Goal: Information Seeking & Learning: Check status

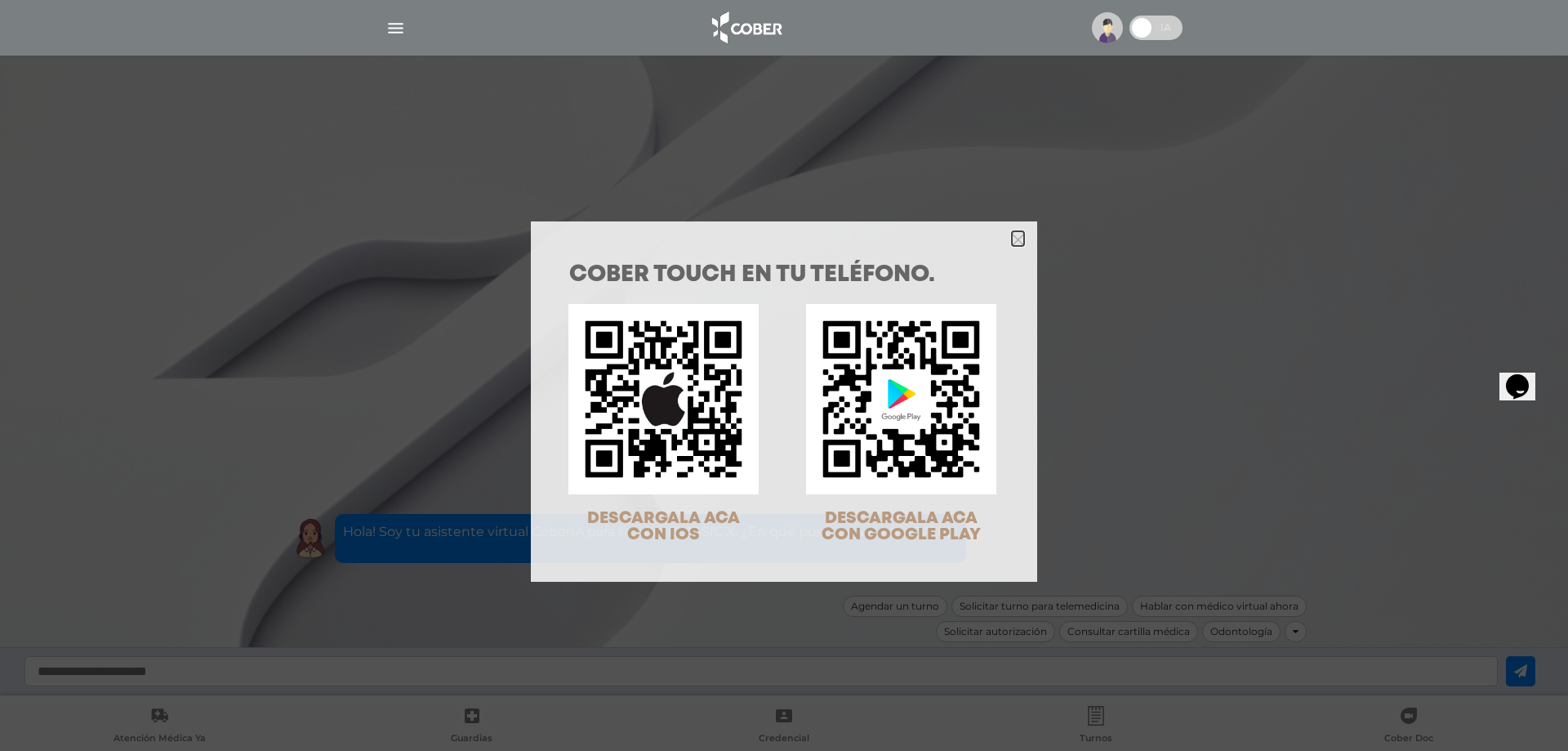
drag, startPoint x: 1015, startPoint y: 238, endPoint x: 562, endPoint y: 97, distance: 474.4
click at [1014, 238] on icon "Close" at bounding box center [1018, 239] width 12 height 12
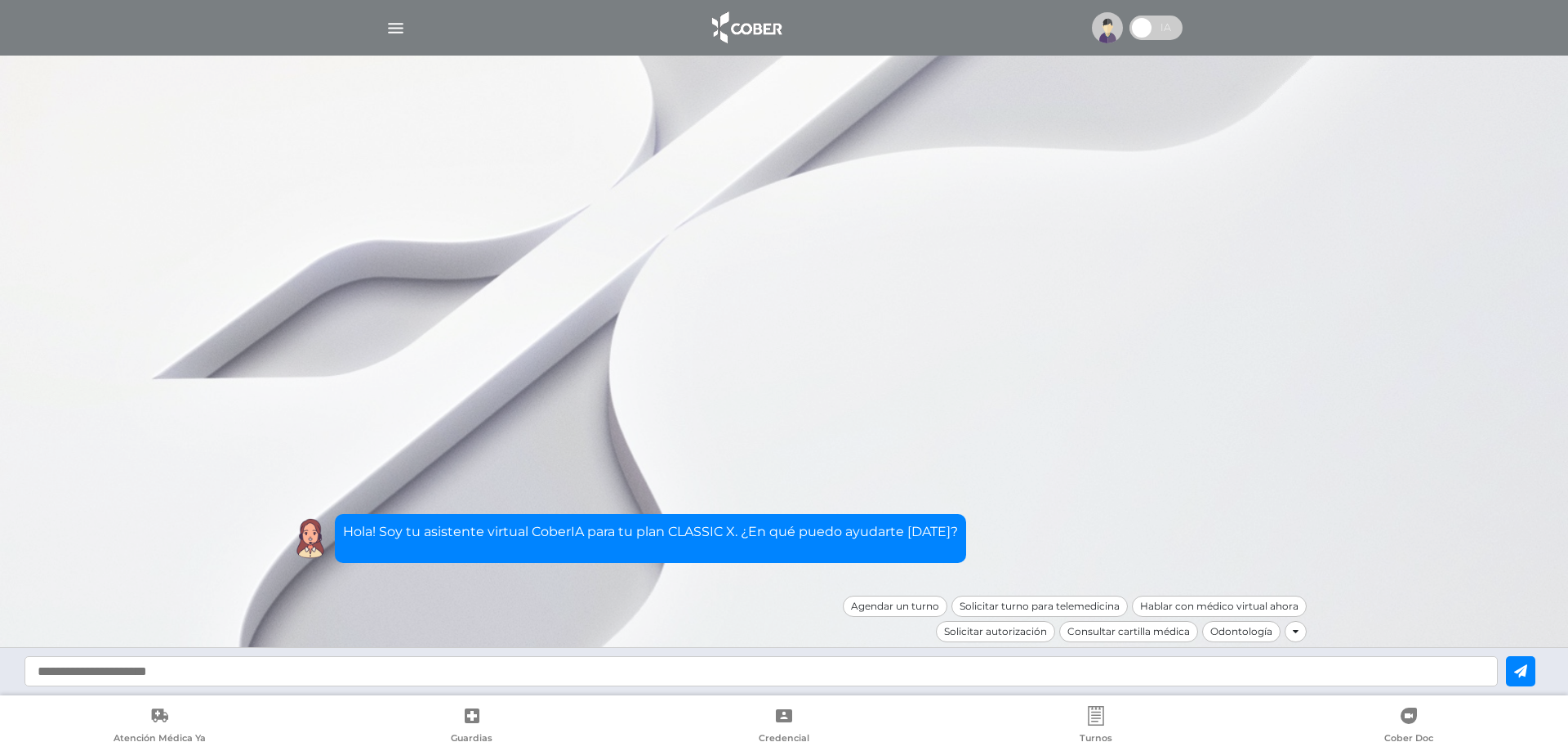
click at [379, 23] on div at bounding box center [784, 27] width 836 height 39
click at [392, 27] on img "button" at bounding box center [396, 28] width 20 height 20
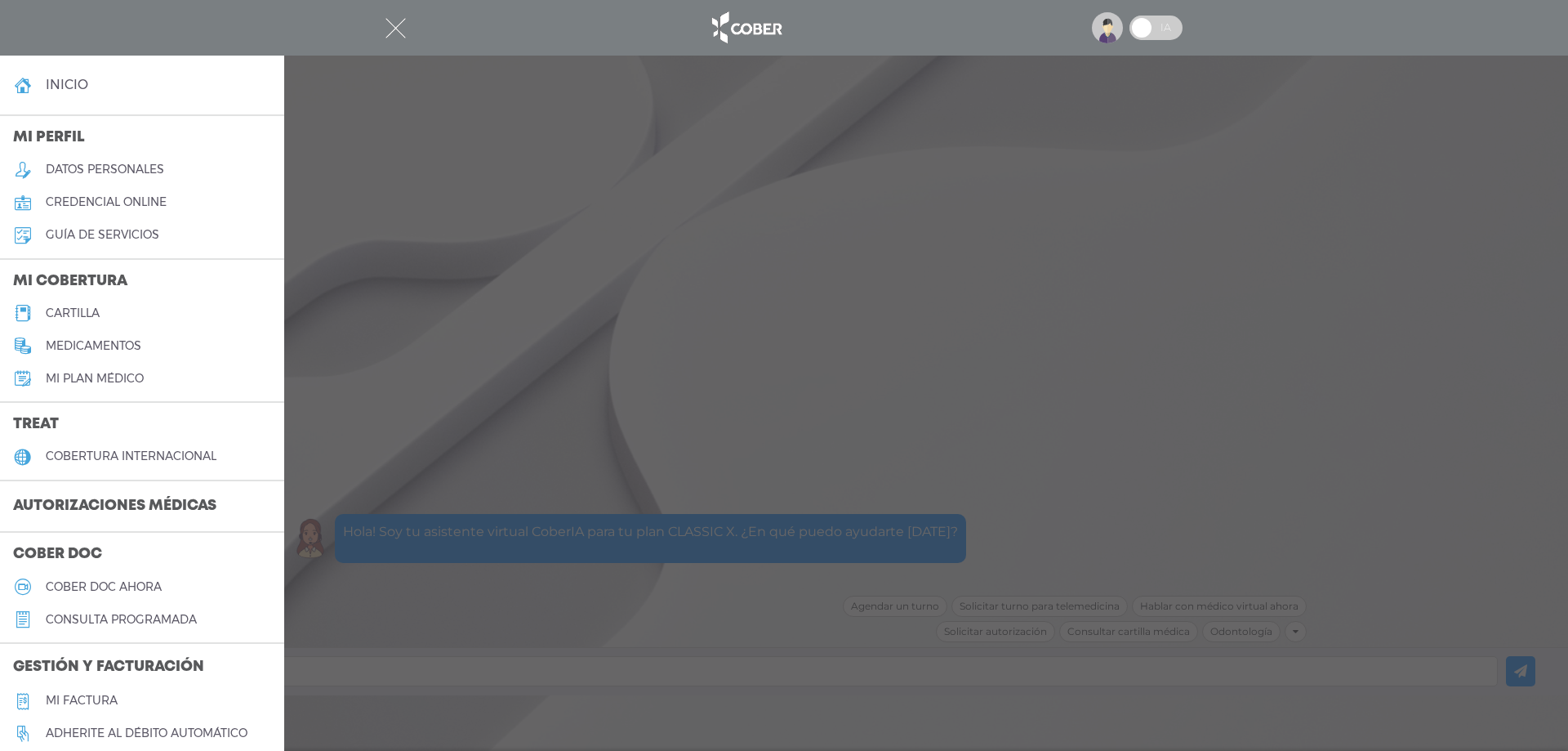
click at [132, 502] on h3 "Autorizaciones médicas" at bounding box center [114, 506] width 230 height 31
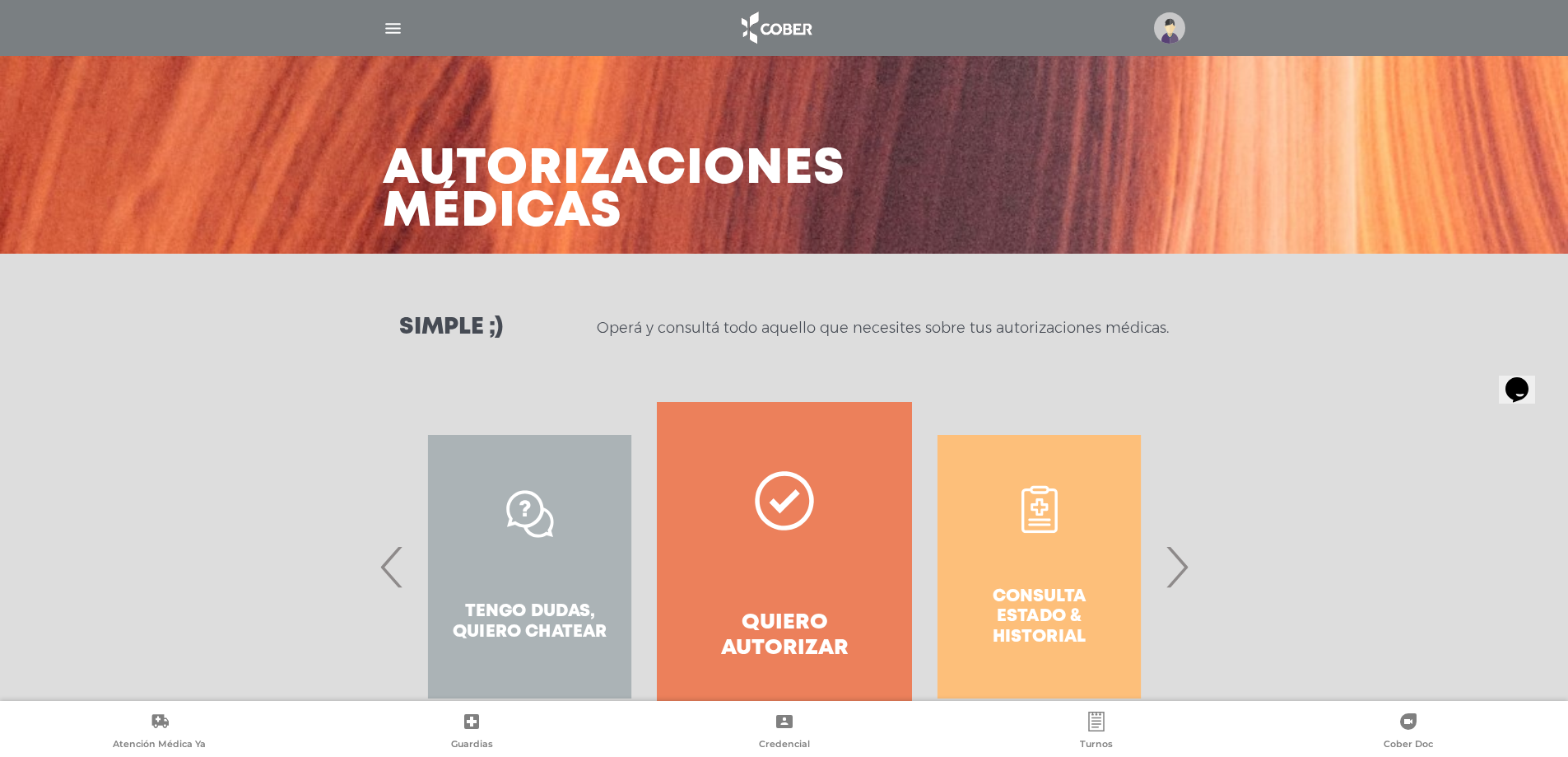
drag, startPoint x: 1173, startPoint y: 553, endPoint x: 1155, endPoint y: 561, distance: 19.7
click at [1173, 554] on span "›" at bounding box center [1176, 566] width 32 height 89
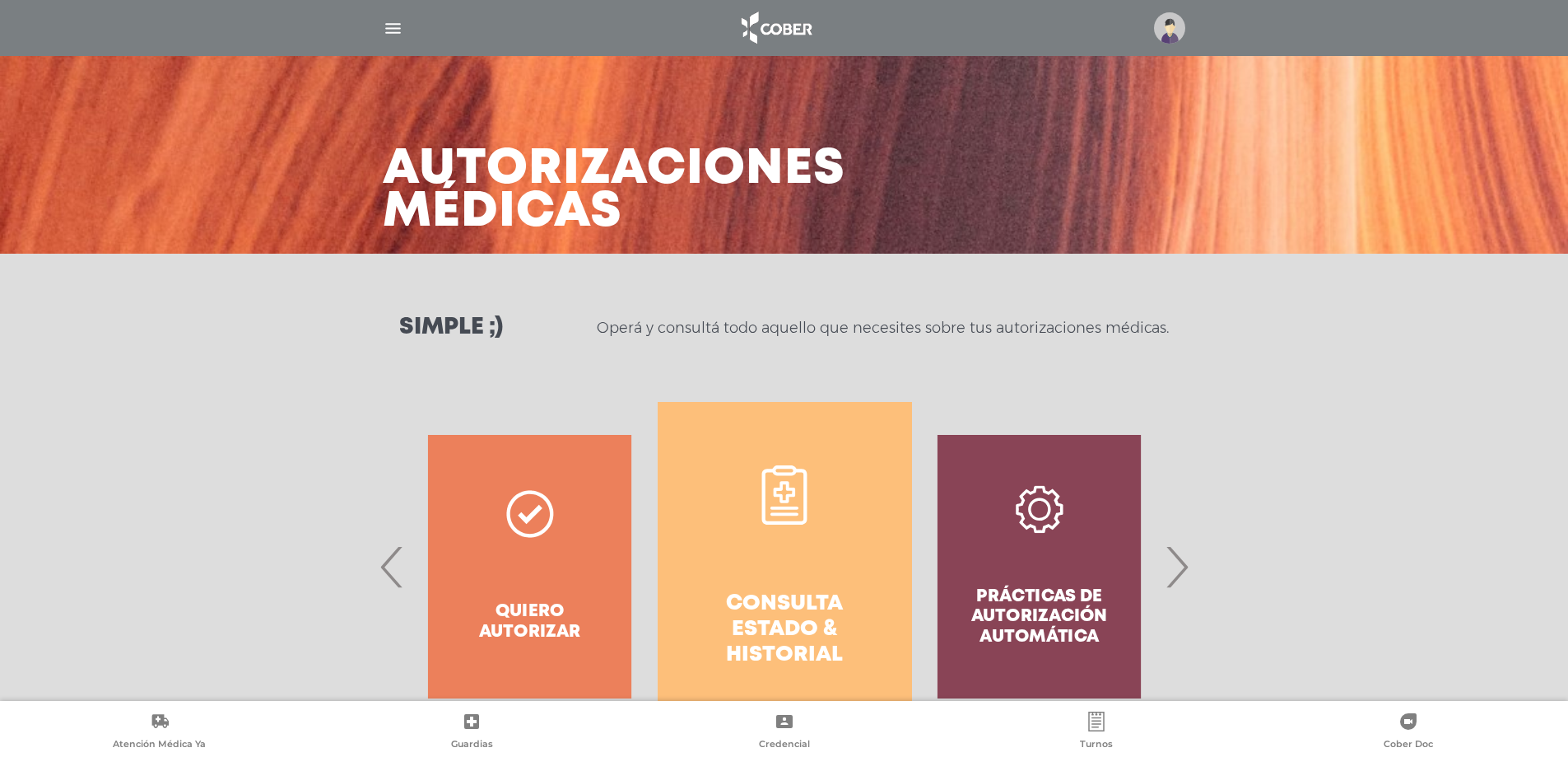
click at [782, 619] on h4 "Consulta estado & historial" at bounding box center [784, 630] width 195 height 78
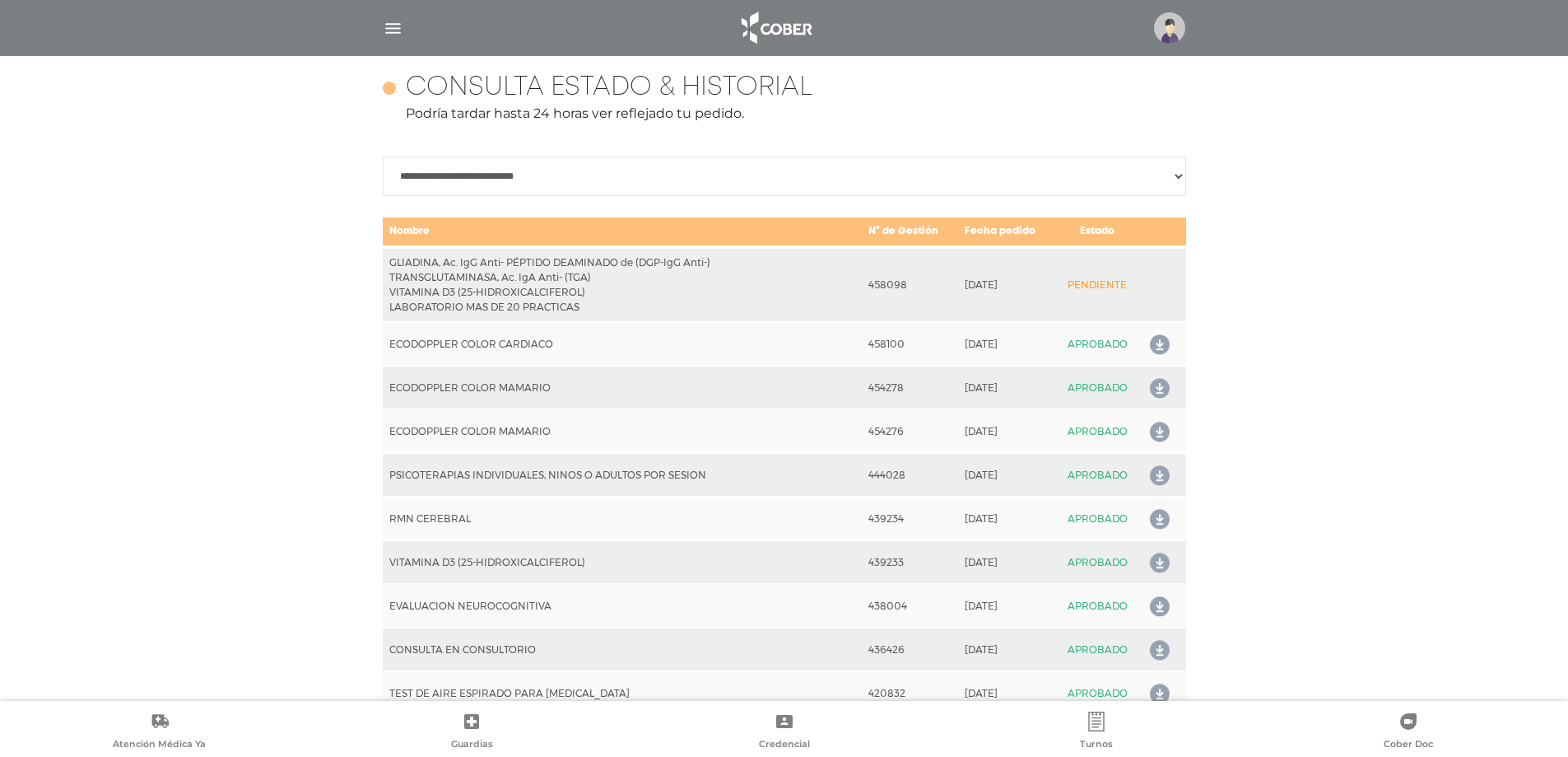
scroll to position [731, 0]
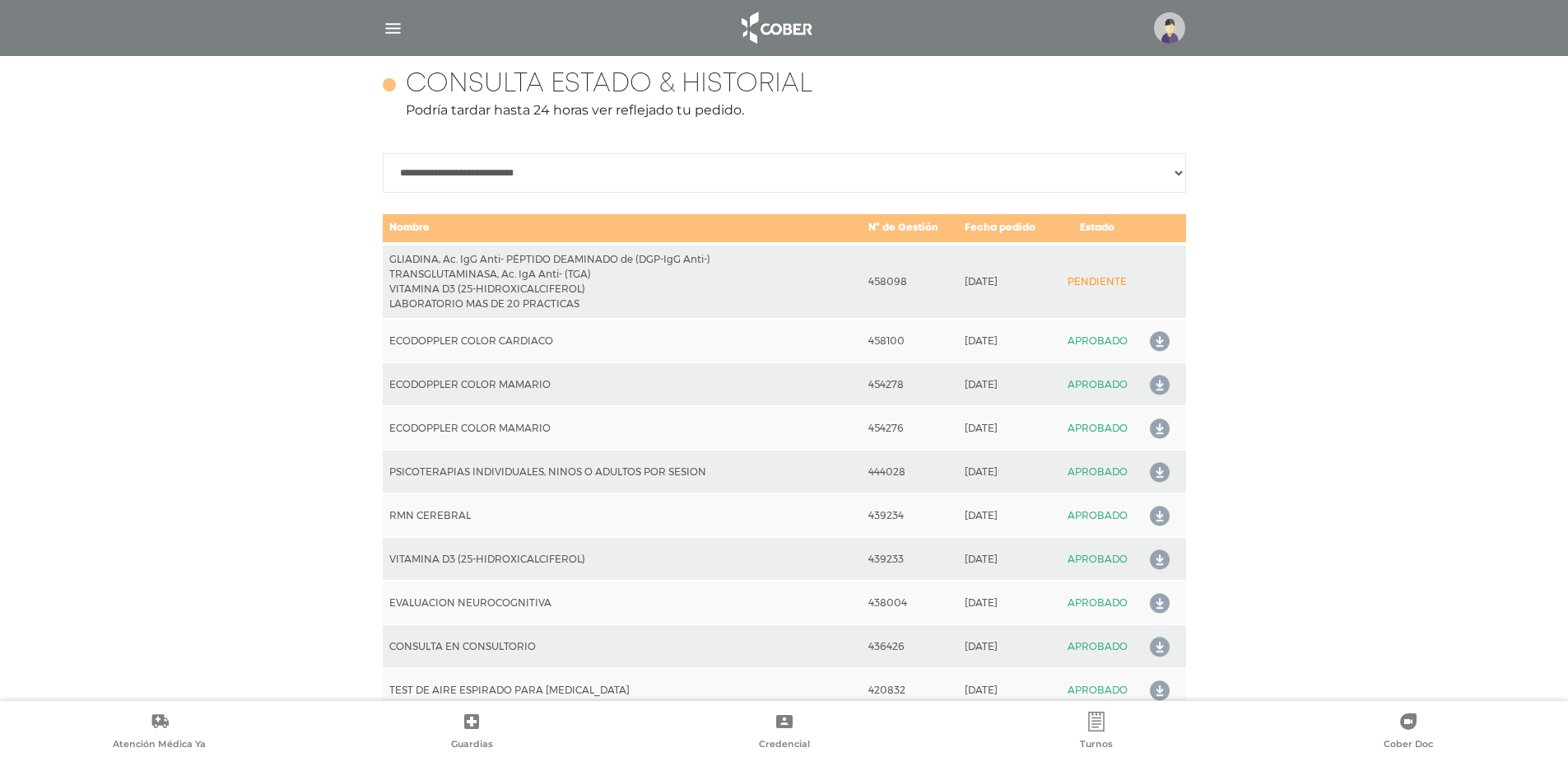
click at [391, 27] on img "button" at bounding box center [393, 29] width 20 height 20
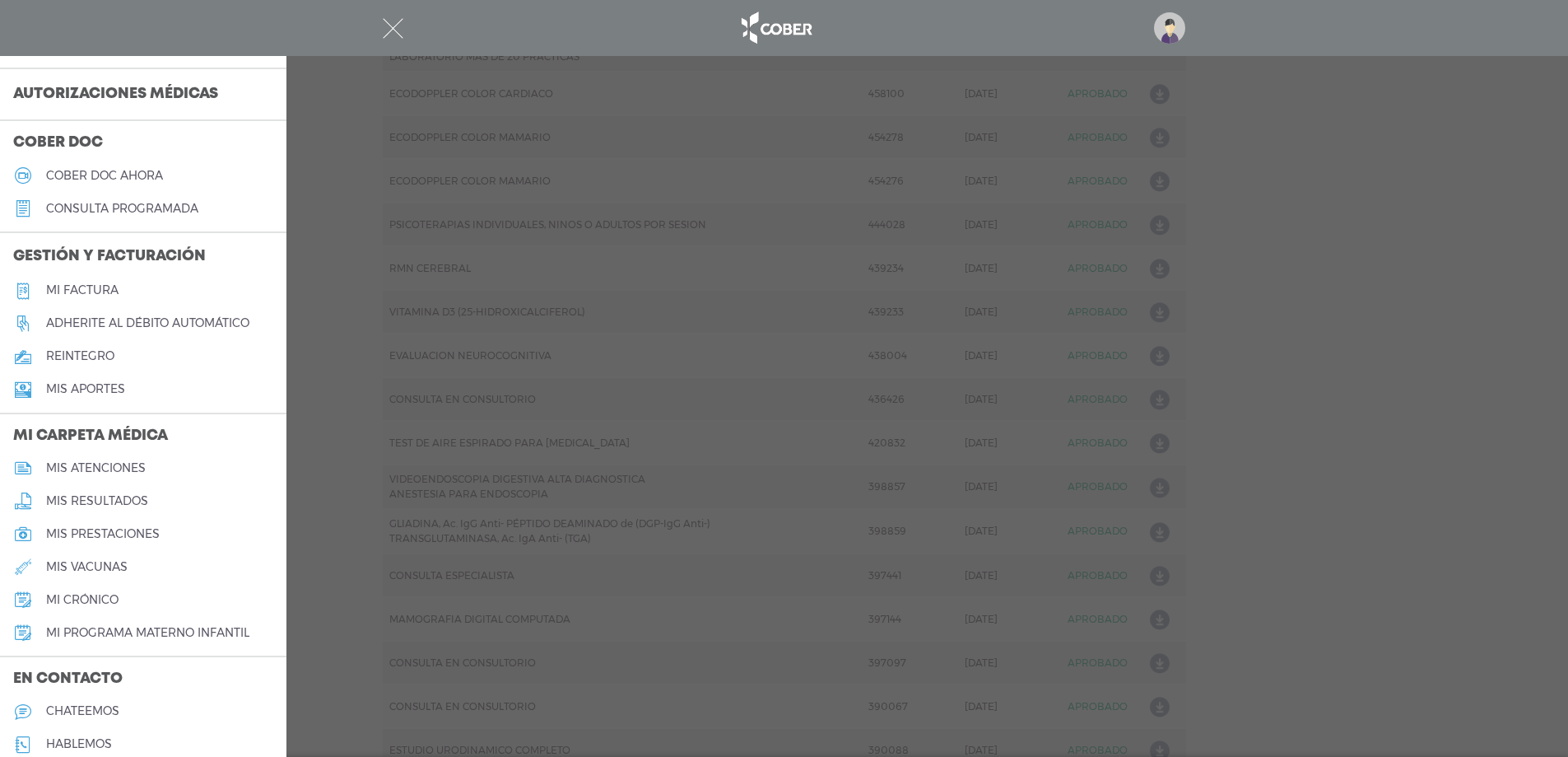
scroll to position [513, 0]
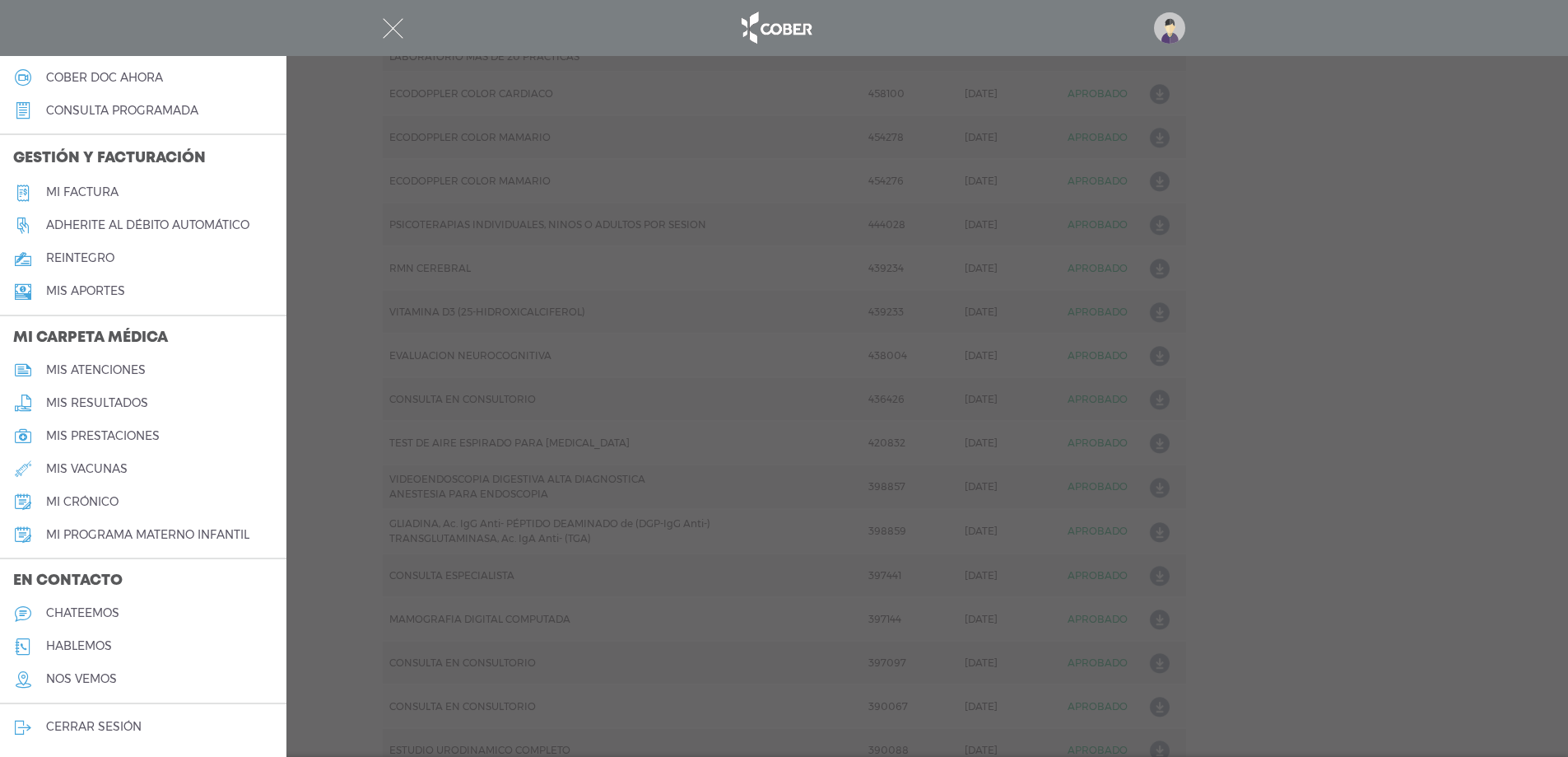
click at [117, 618] on h5 "chateemos" at bounding box center [82, 612] width 73 height 14
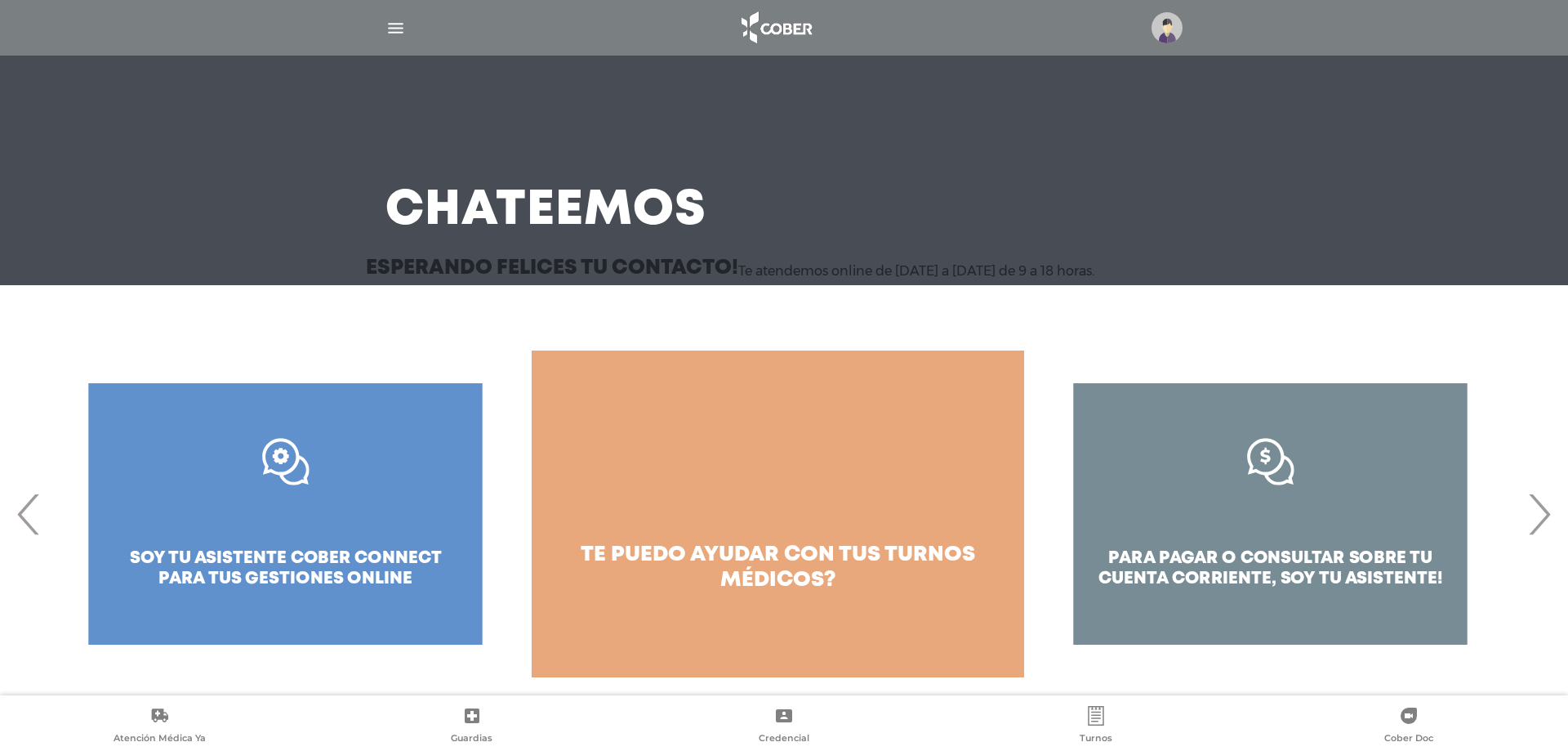
click at [46, 532] on div ".st0{fill:#FFFFFF;} soy tu asistente cober connect para tus gestiones online" at bounding box center [286, 514] width 493 height 327
click at [27, 526] on span "‹" at bounding box center [28, 514] width 32 height 88
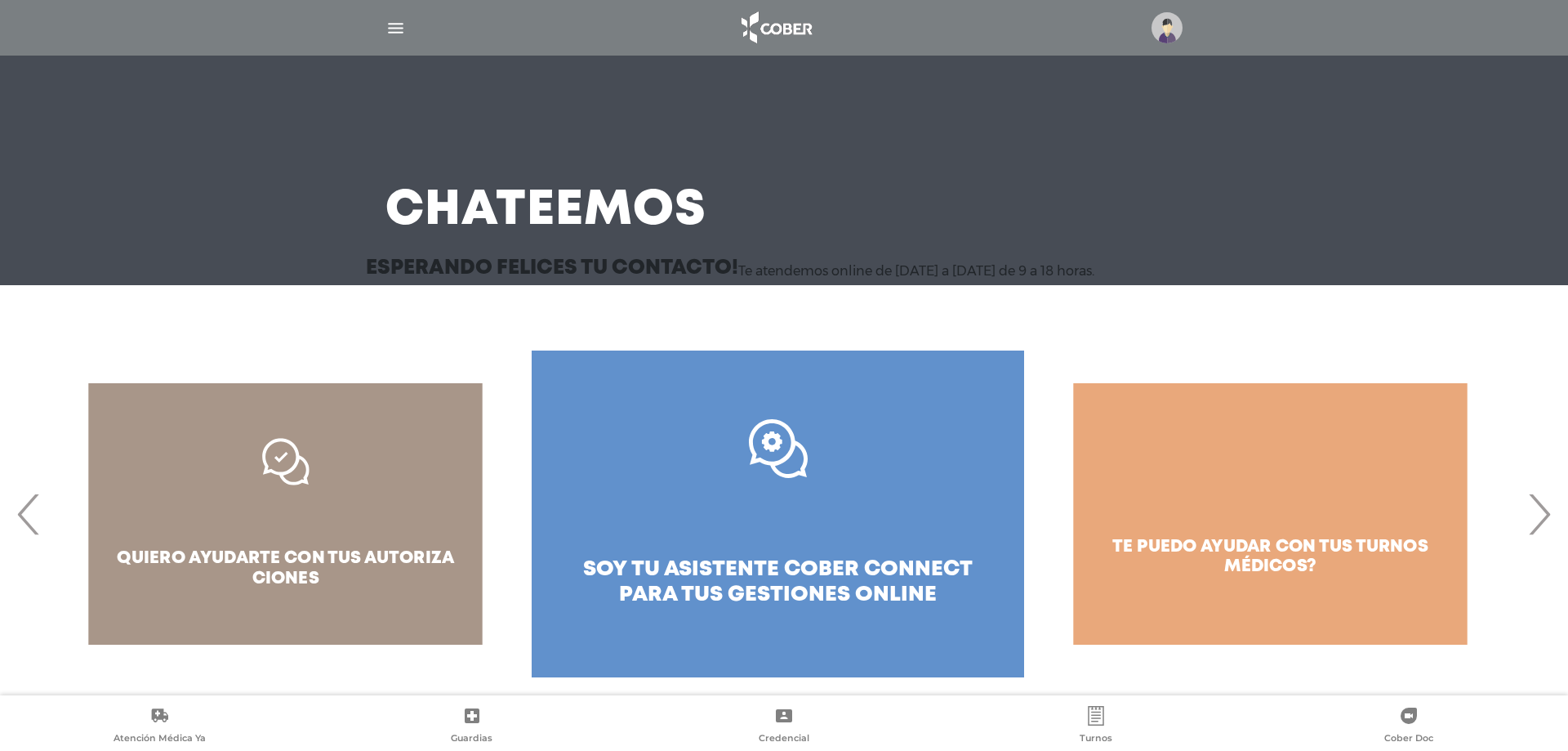
click at [29, 527] on span "‹" at bounding box center [28, 514] width 32 height 88
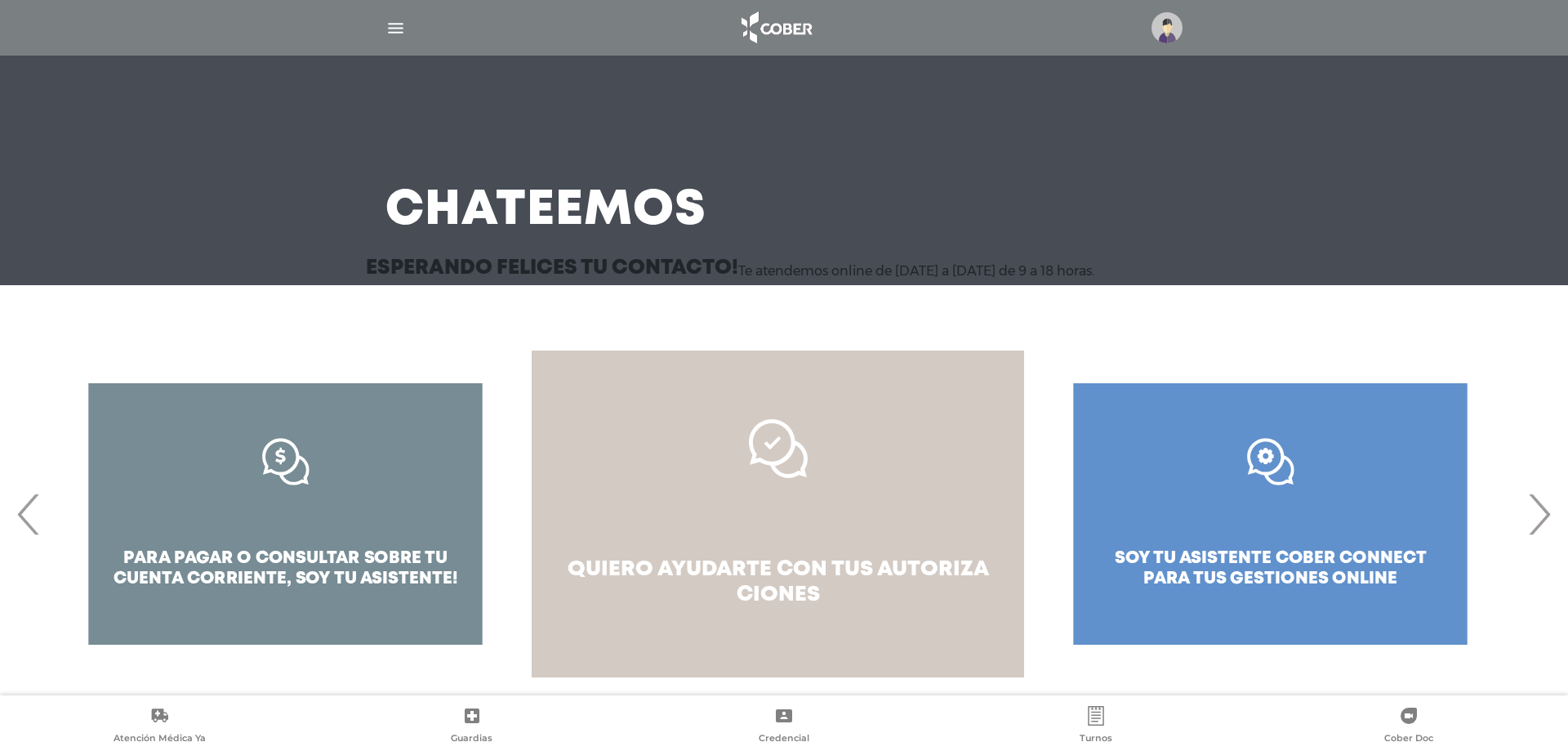
click at [901, 546] on link "quiero ayudarte con tus autoriza ciones" at bounding box center [779, 514] width 493 height 327
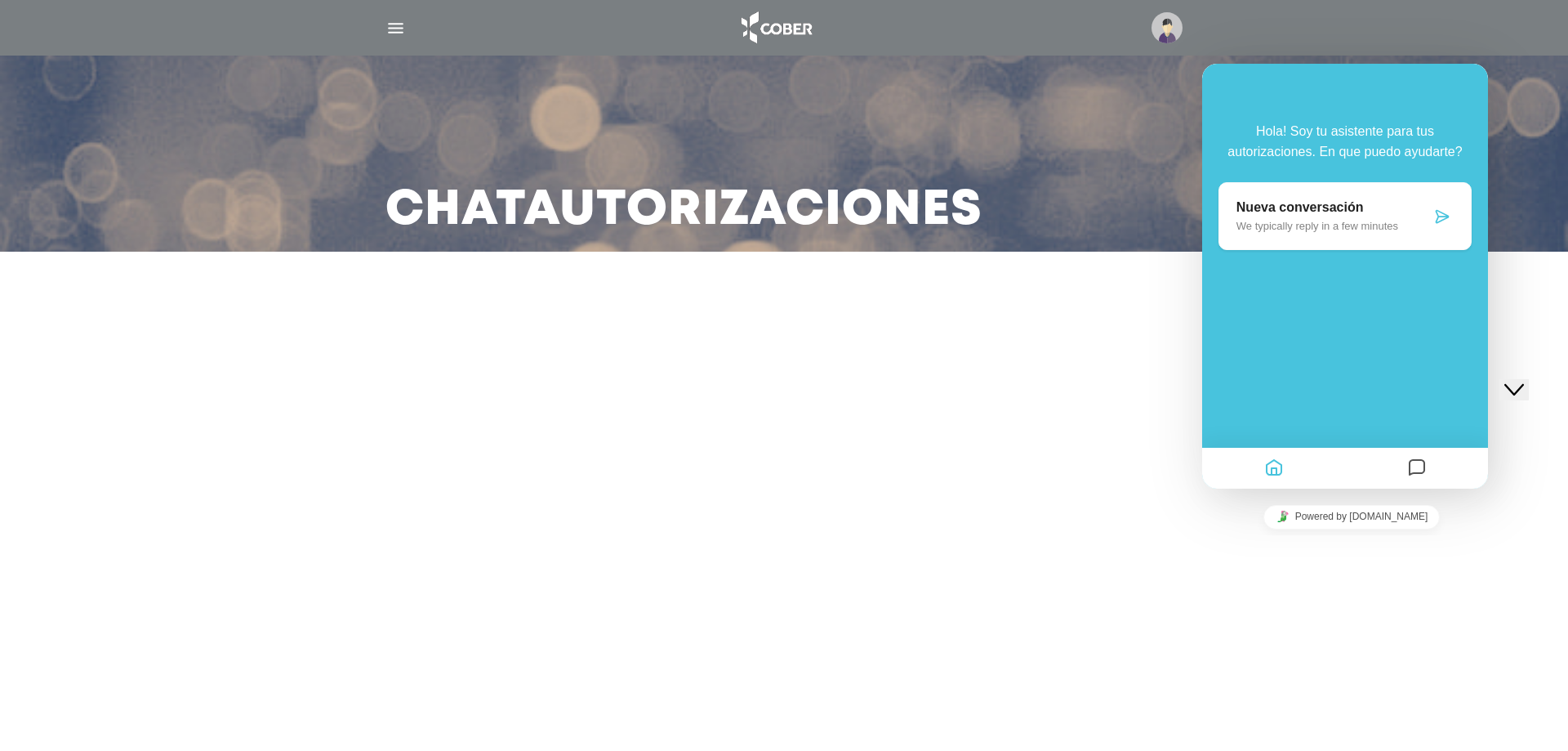
click at [1444, 215] on icon at bounding box center [1443, 216] width 16 height 16
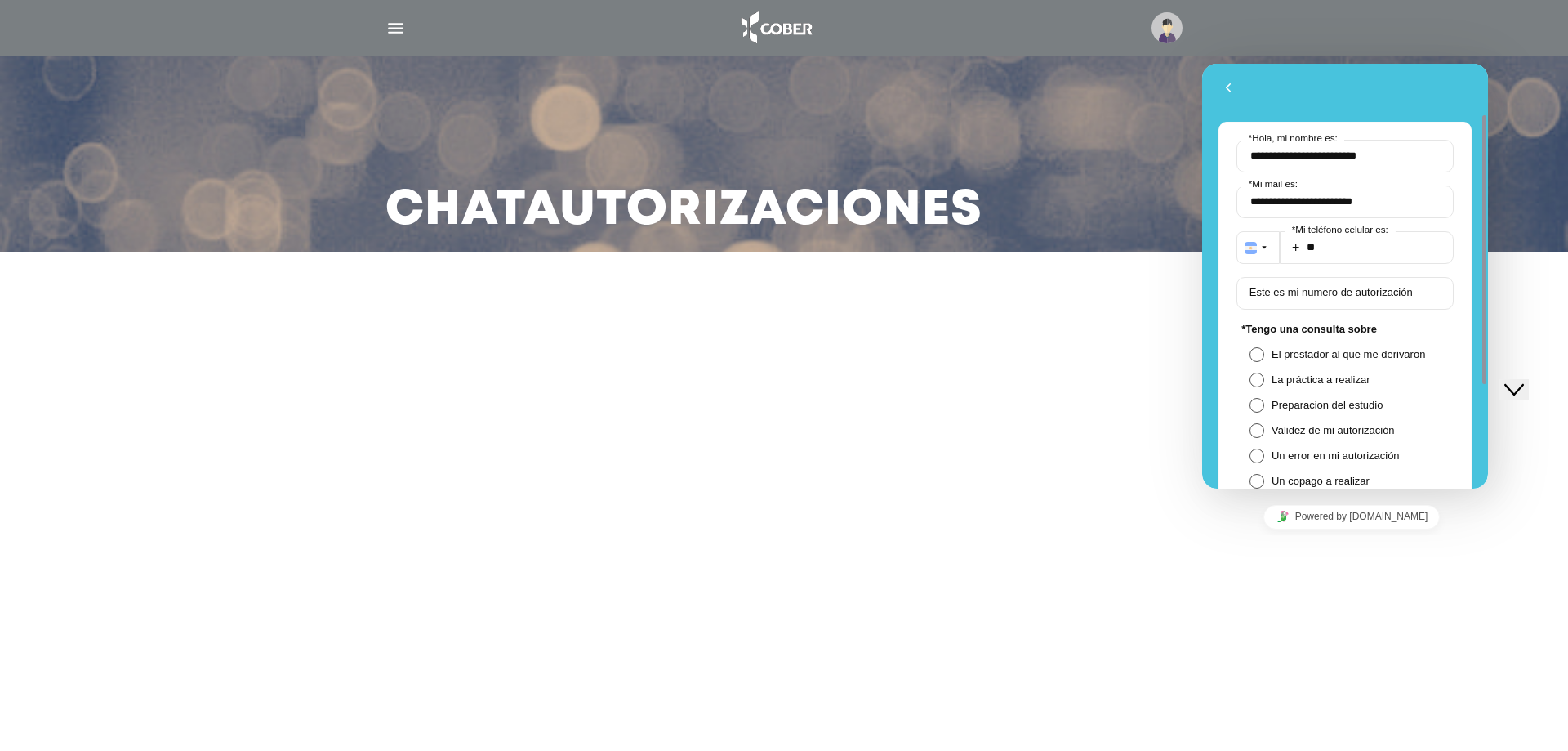
scroll to position [245, 0]
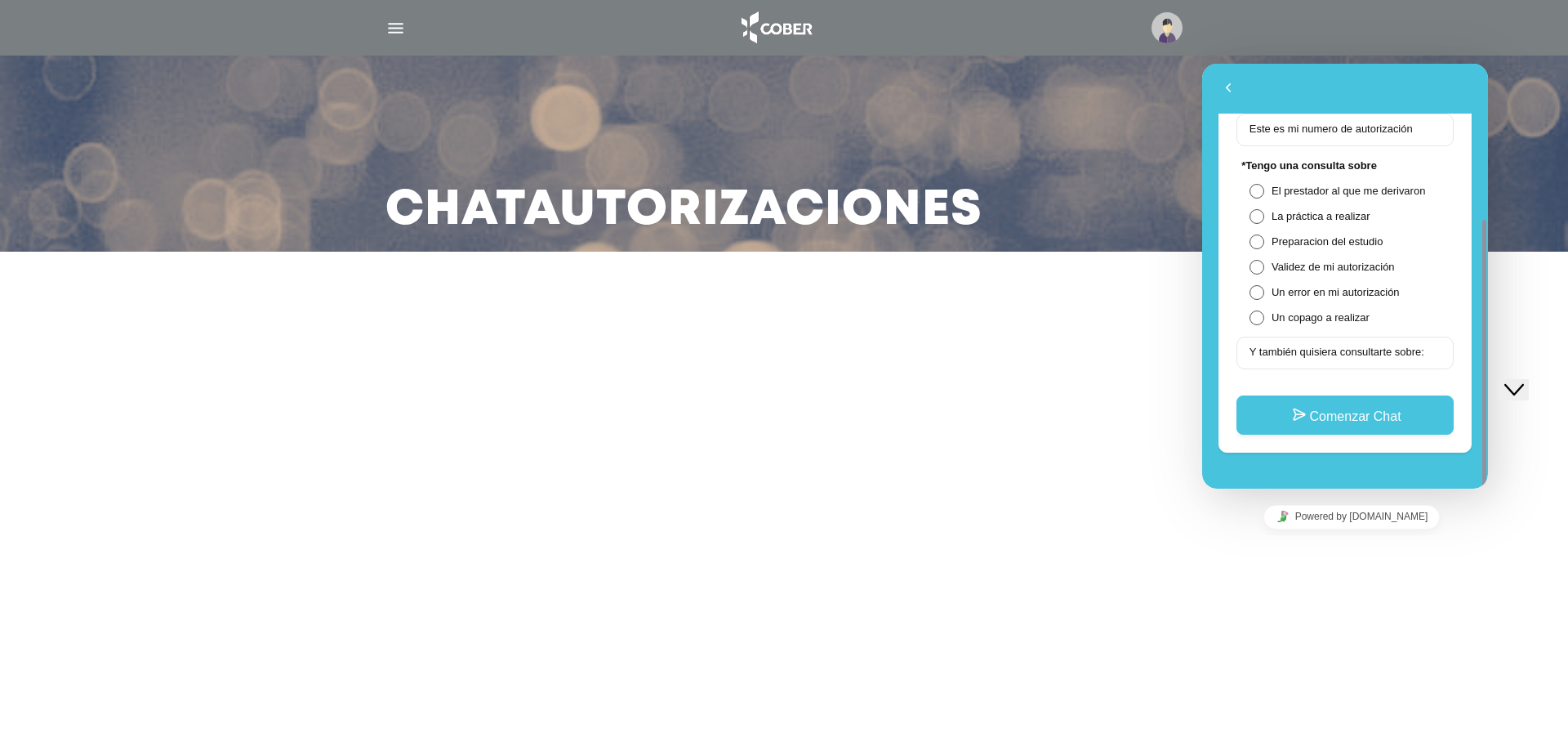
click at [1377, 455] on div "**********" at bounding box center [1345, 211] width 253 height 504
drag, startPoint x: 1390, startPoint y: 422, endPoint x: 1386, endPoint y: 437, distance: 15.5
click at [1390, 423] on button "Comenzar Chat" at bounding box center [1345, 415] width 217 height 39
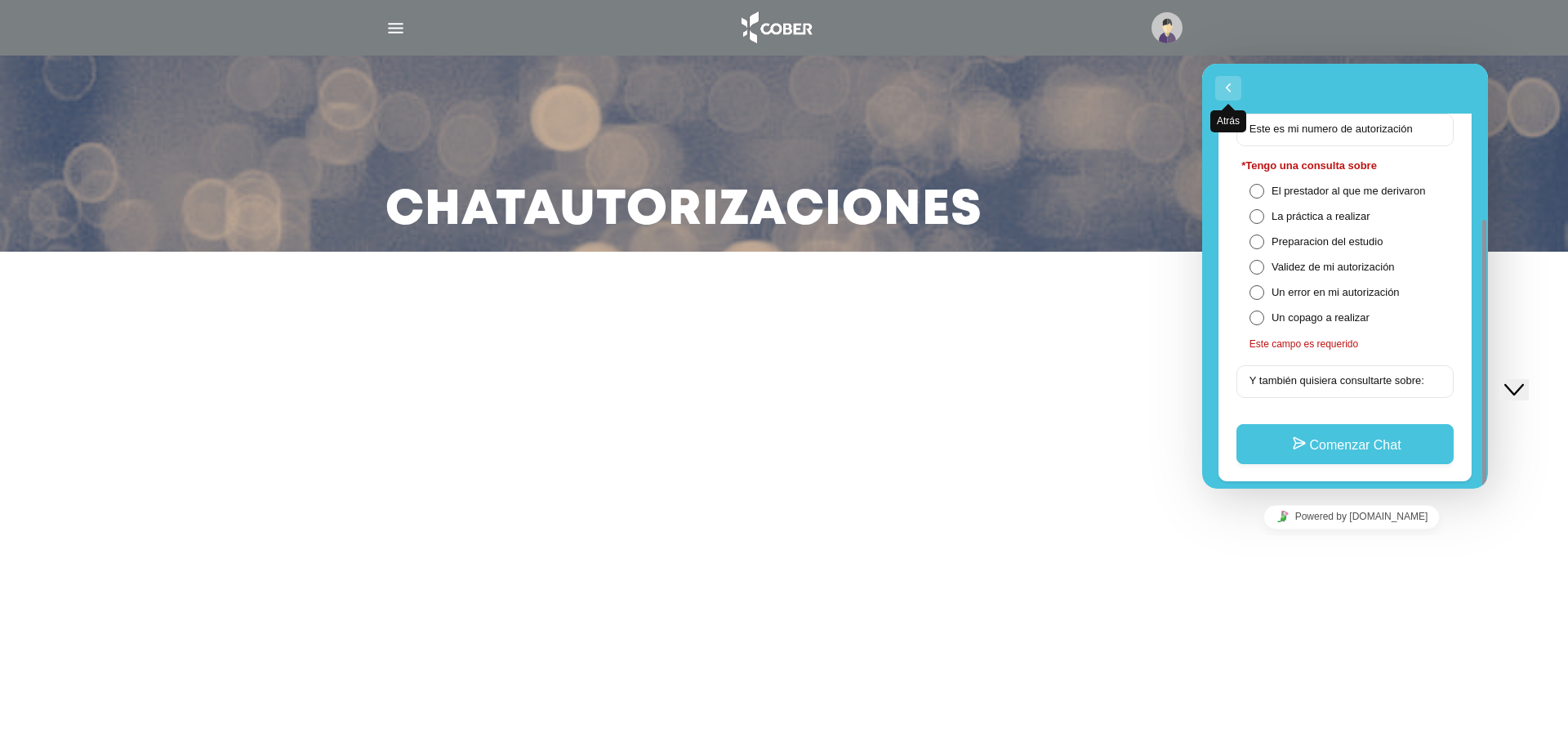
click at [1226, 96] on button "Atrás" at bounding box center [1228, 88] width 27 height 25
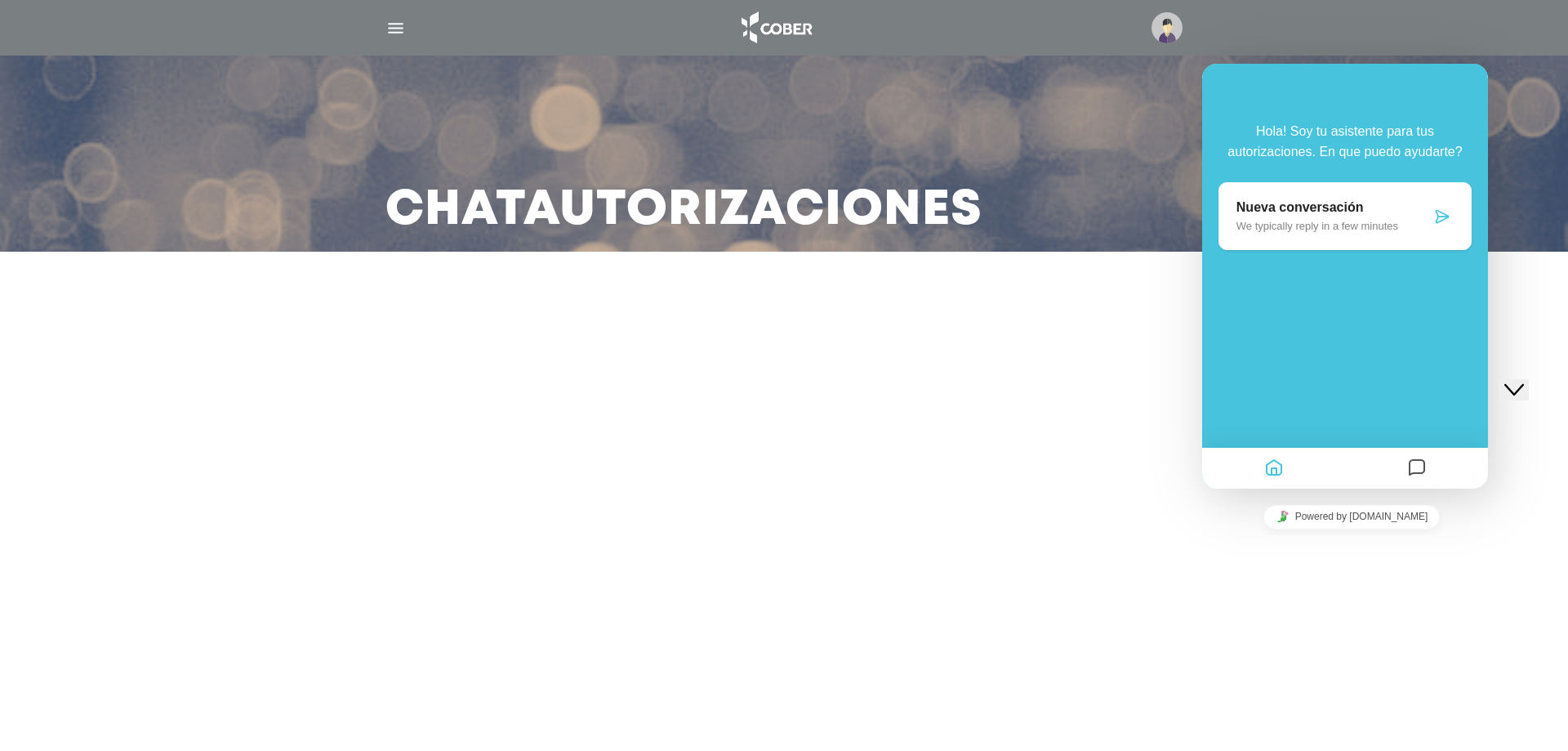
click at [1301, 221] on p "We typically reply in a few minutes" at bounding box center [1334, 225] width 194 height 12
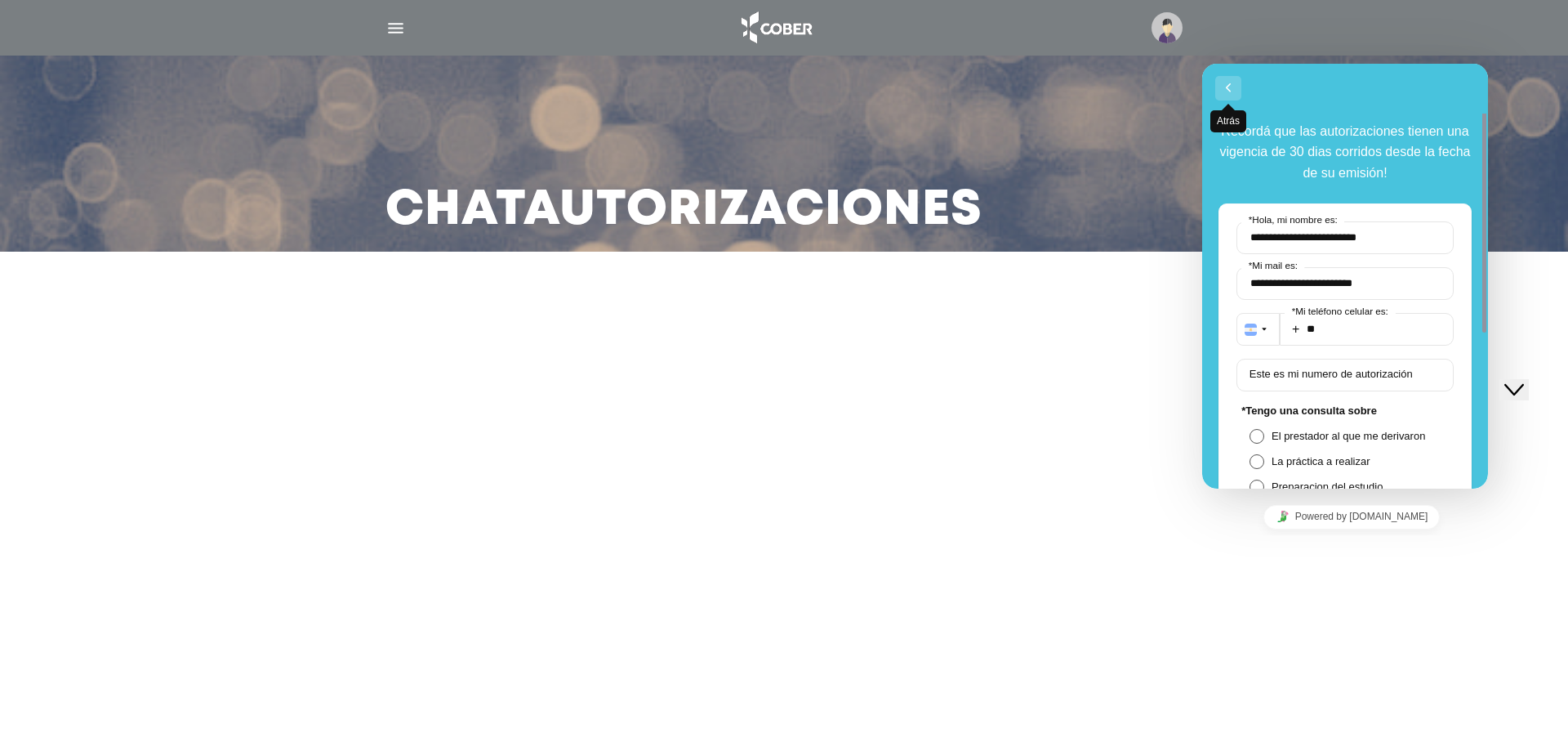
click at [1234, 94] on button "Atrás" at bounding box center [1228, 88] width 27 height 25
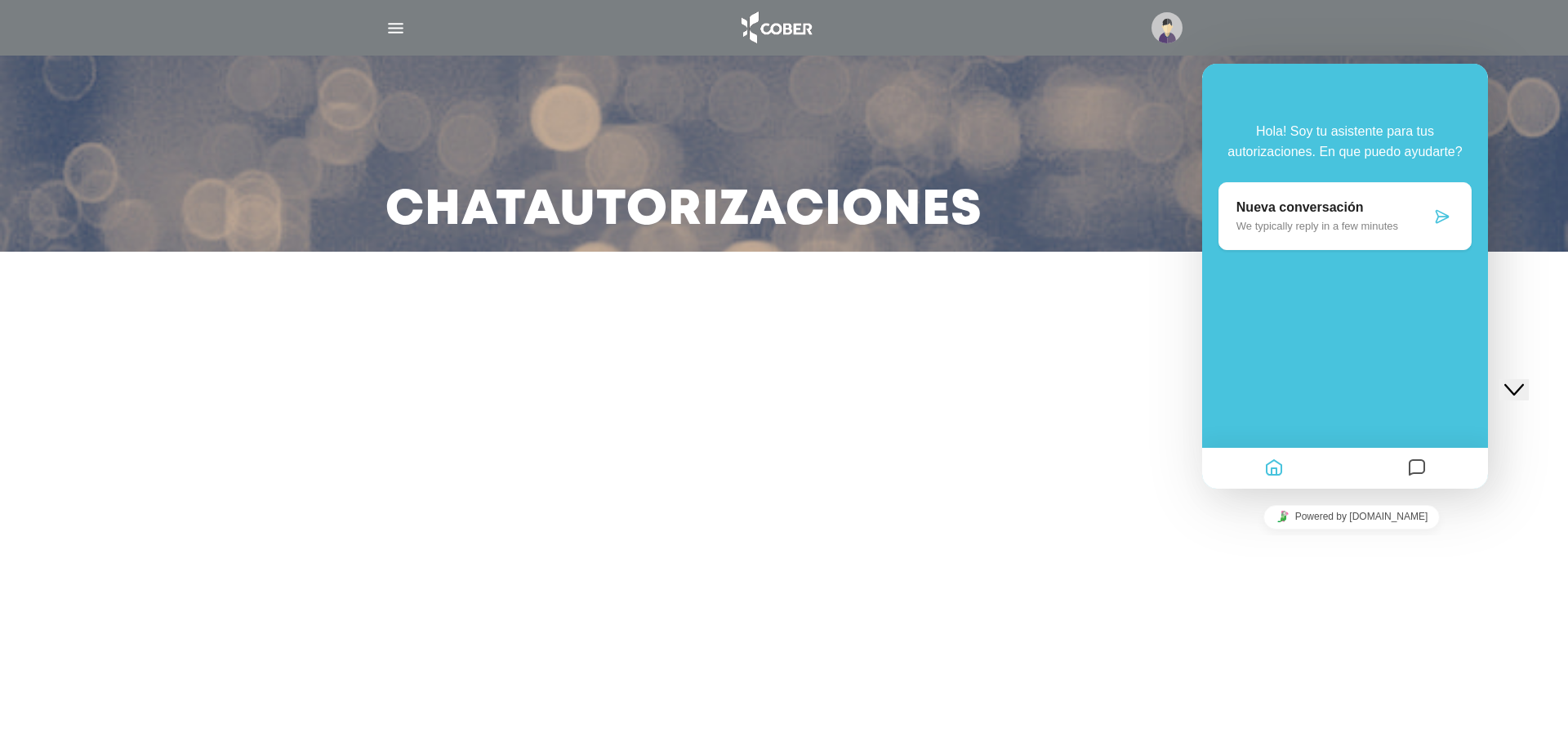
click at [1317, 139] on p "Hola! Soy tu asistente para tus autorizaciones. En que puedo ayudarte?" at bounding box center [1345, 142] width 253 height 42
click at [1357, 568] on main "Chat Autorizaciones" at bounding box center [784, 376] width 1568 height 751
click at [404, 19] on img "button" at bounding box center [396, 28] width 20 height 20
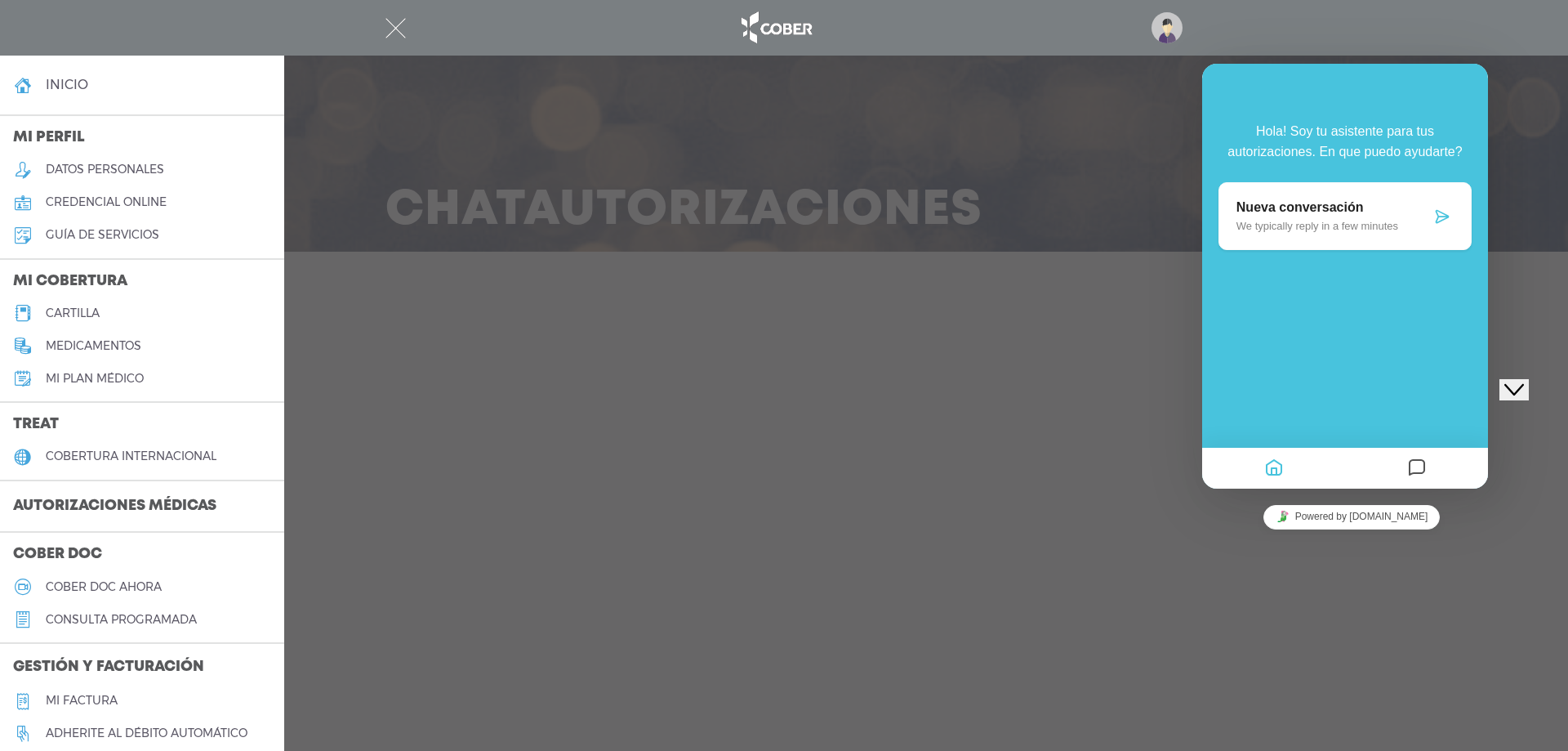
click at [460, 623] on div at bounding box center [784, 376] width 1568 height 751
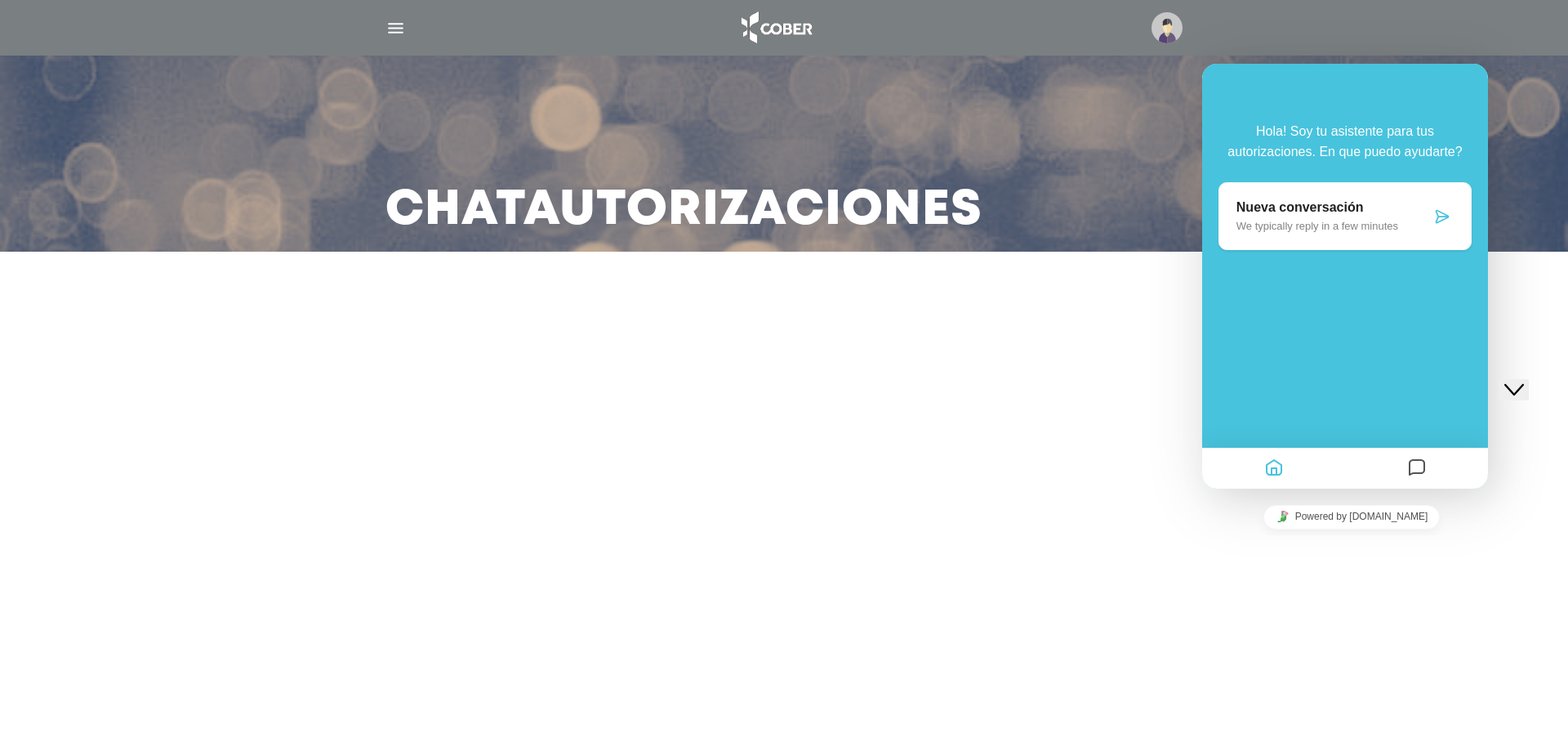
click at [545, 667] on main "Chat Autorizaciones" at bounding box center [784, 376] width 1568 height 751
click at [592, 578] on main "Chat Autorizaciones" at bounding box center [784, 376] width 1568 height 751
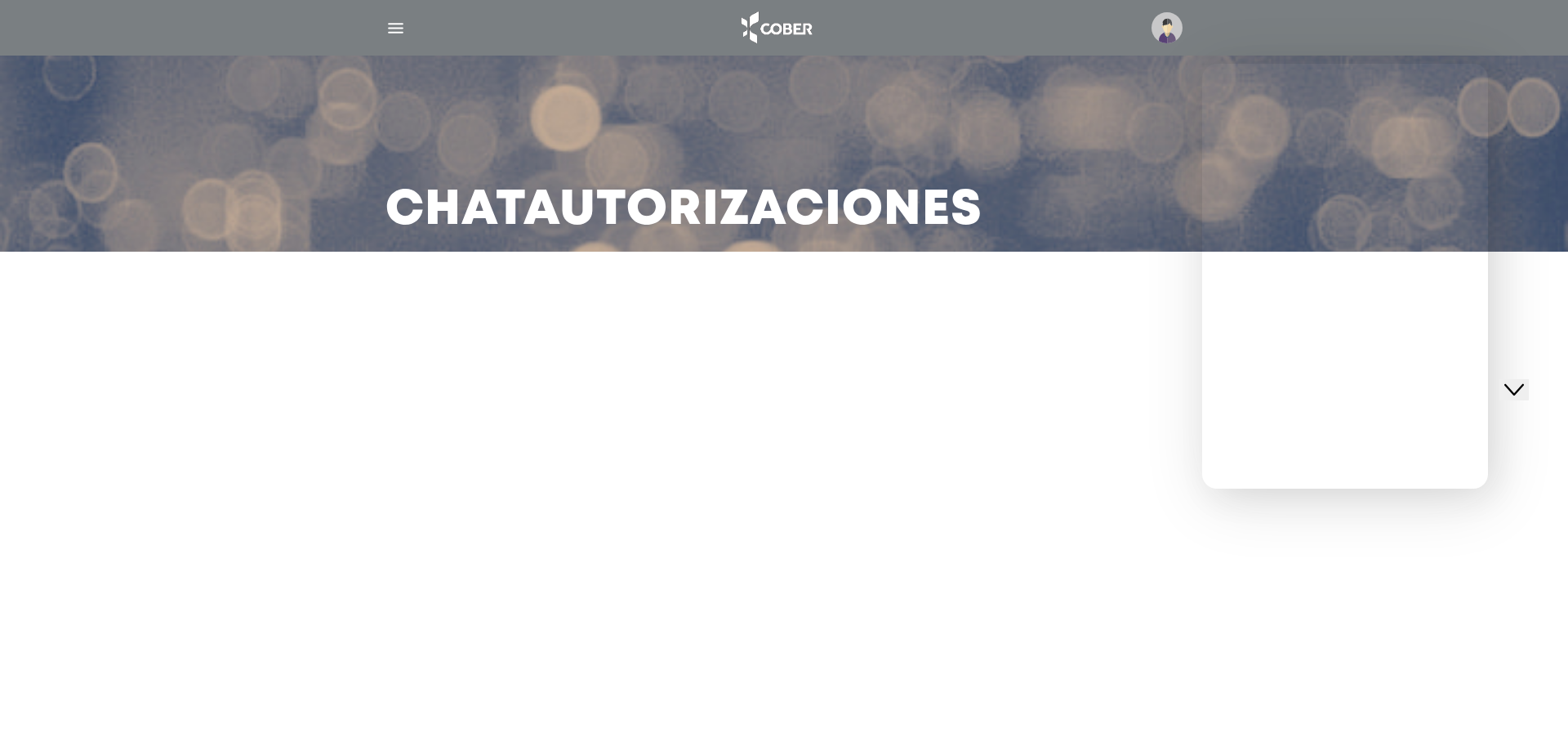
drag, startPoint x: 411, startPoint y: 21, endPoint x: 404, endPoint y: 27, distance: 9.2
click at [406, 26] on div at bounding box center [784, 27] width 836 height 39
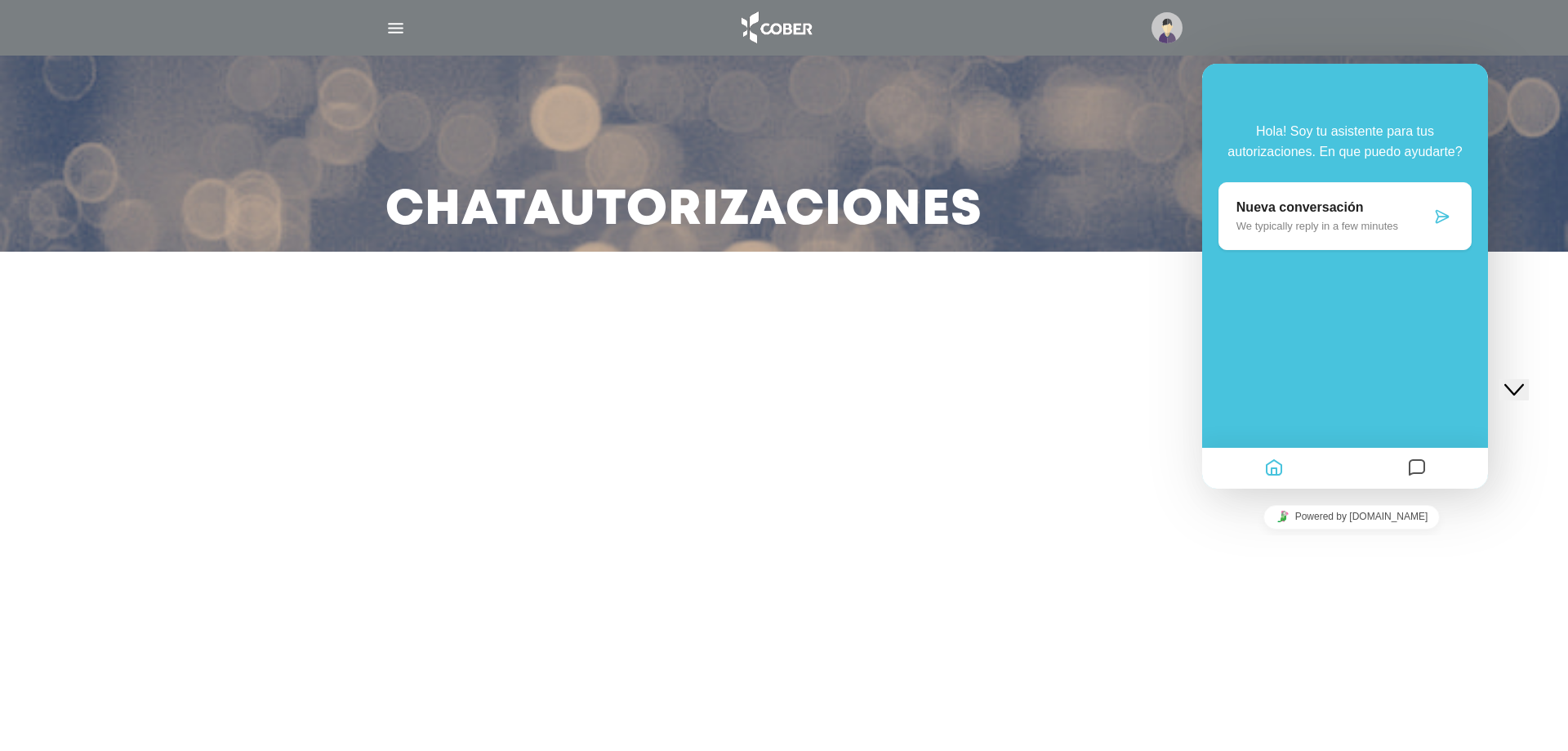
click at [404, 27] on img "button" at bounding box center [396, 28] width 20 height 20
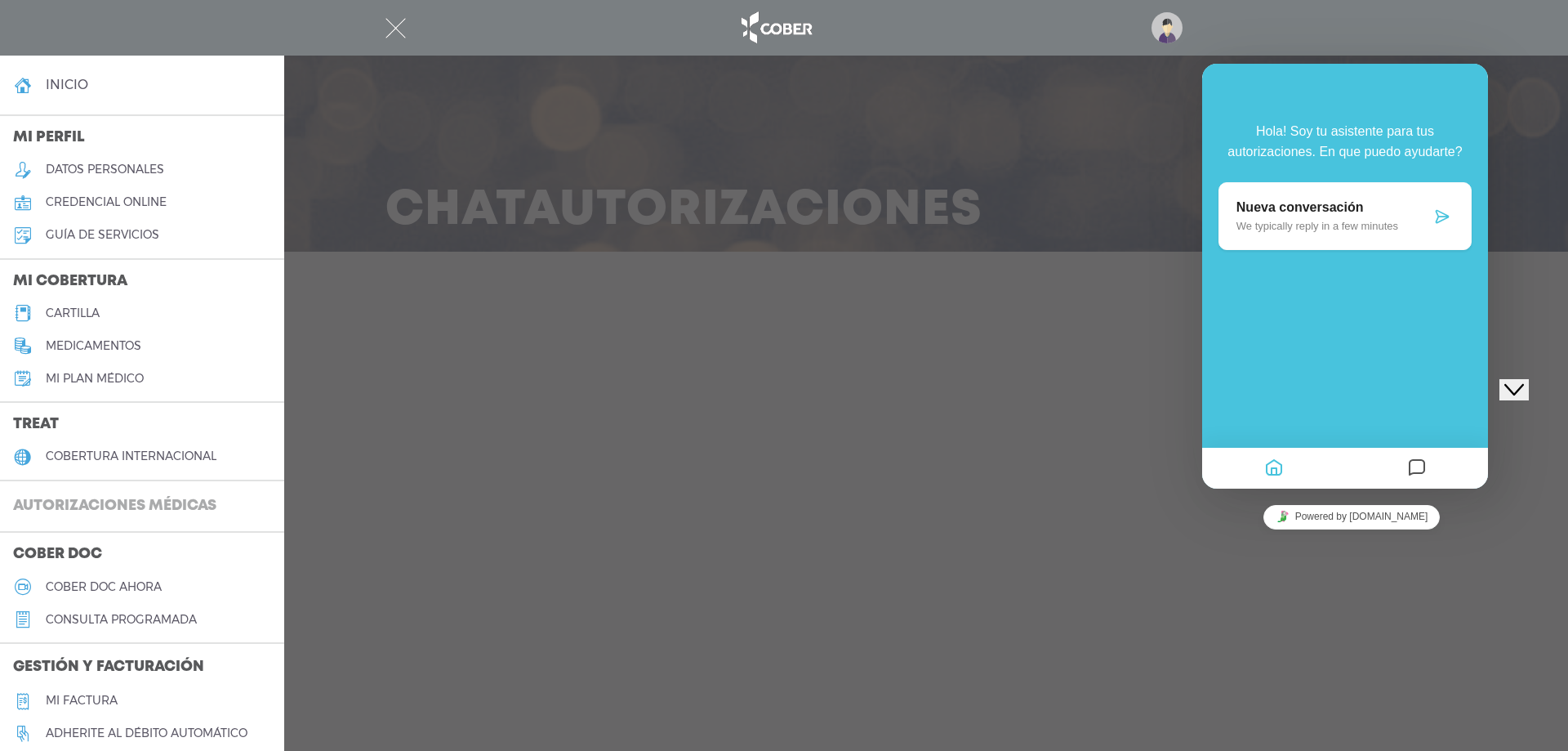
click at [158, 510] on h3 "Autorizaciones médicas" at bounding box center [114, 506] width 230 height 31
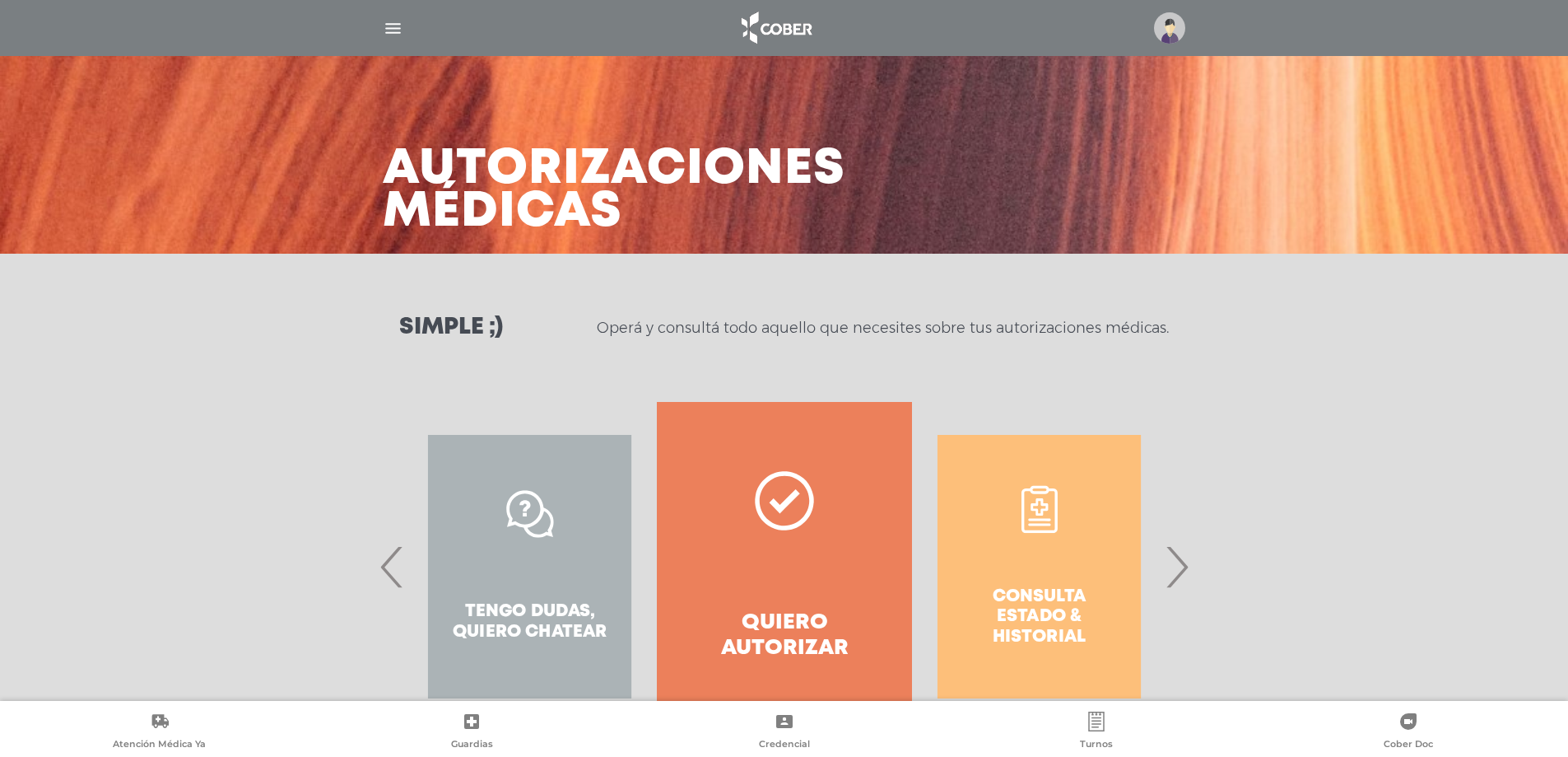
click at [1186, 567] on span "›" at bounding box center [1176, 566] width 32 height 89
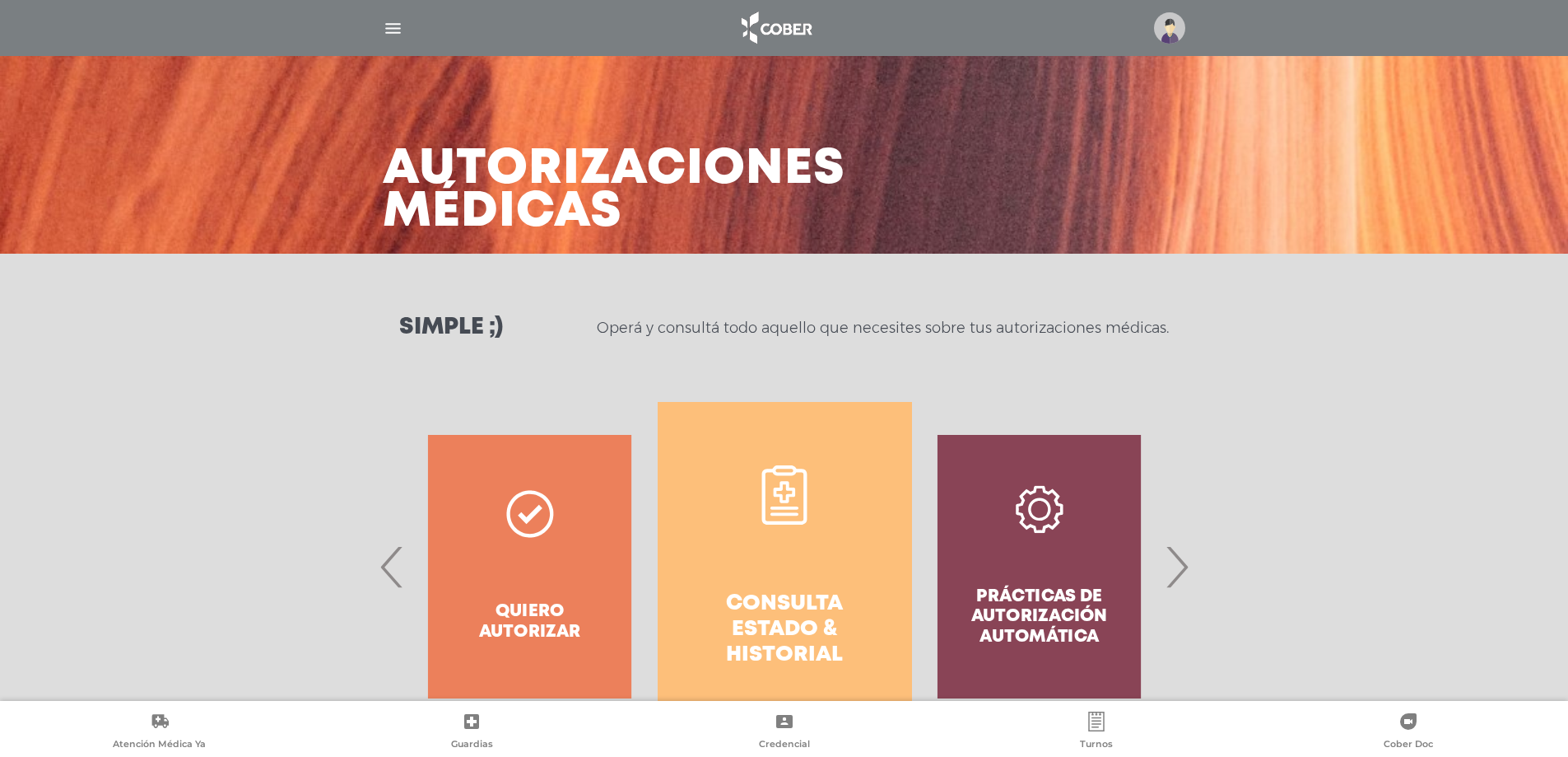
drag, startPoint x: 767, startPoint y: 604, endPoint x: 690, endPoint y: 415, distance: 204.1
click at [766, 604] on h4 "Consulta estado & historial" at bounding box center [784, 630] width 195 height 78
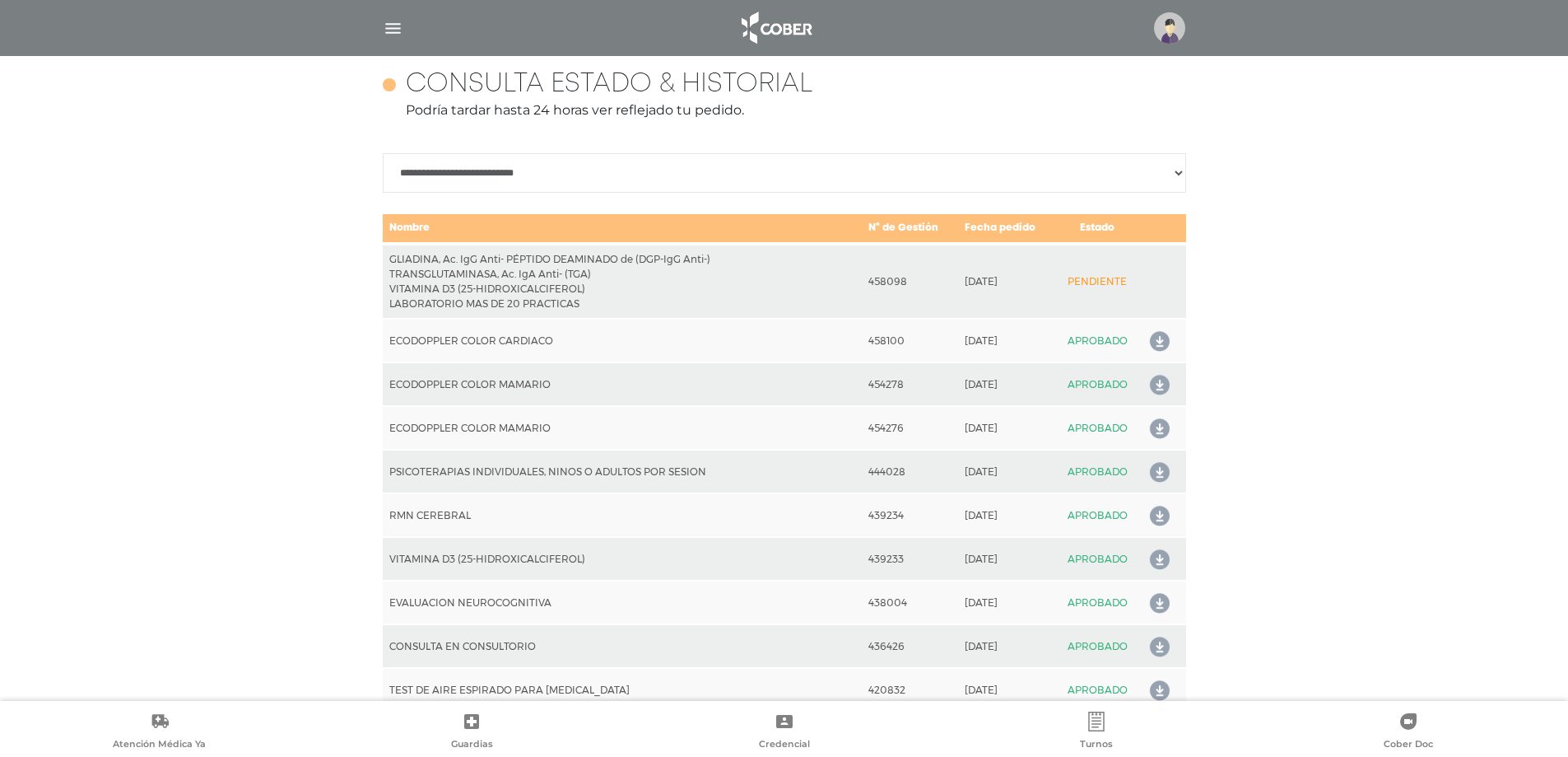
drag, startPoint x: 579, startPoint y: 177, endPoint x: 551, endPoint y: 188, distance: 30.1
click at [579, 177] on select "**********" at bounding box center [784, 173] width 803 height 40
click at [383, 153] on select "**********" at bounding box center [784, 173] width 803 height 40
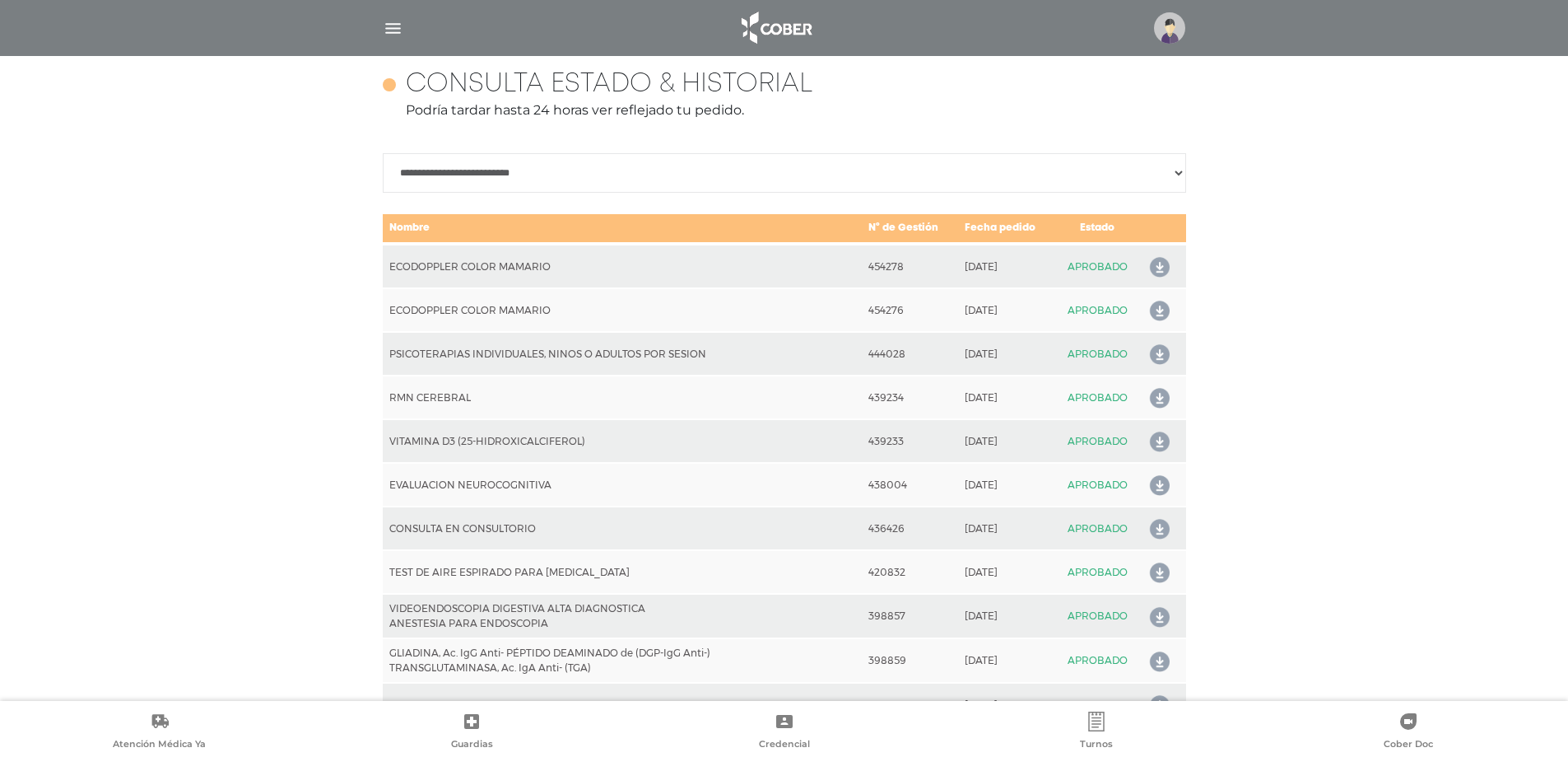
click at [544, 163] on select "**********" at bounding box center [784, 173] width 803 height 40
select select "**********"
click at [383, 170] on select "**********" at bounding box center [784, 173] width 803 height 40
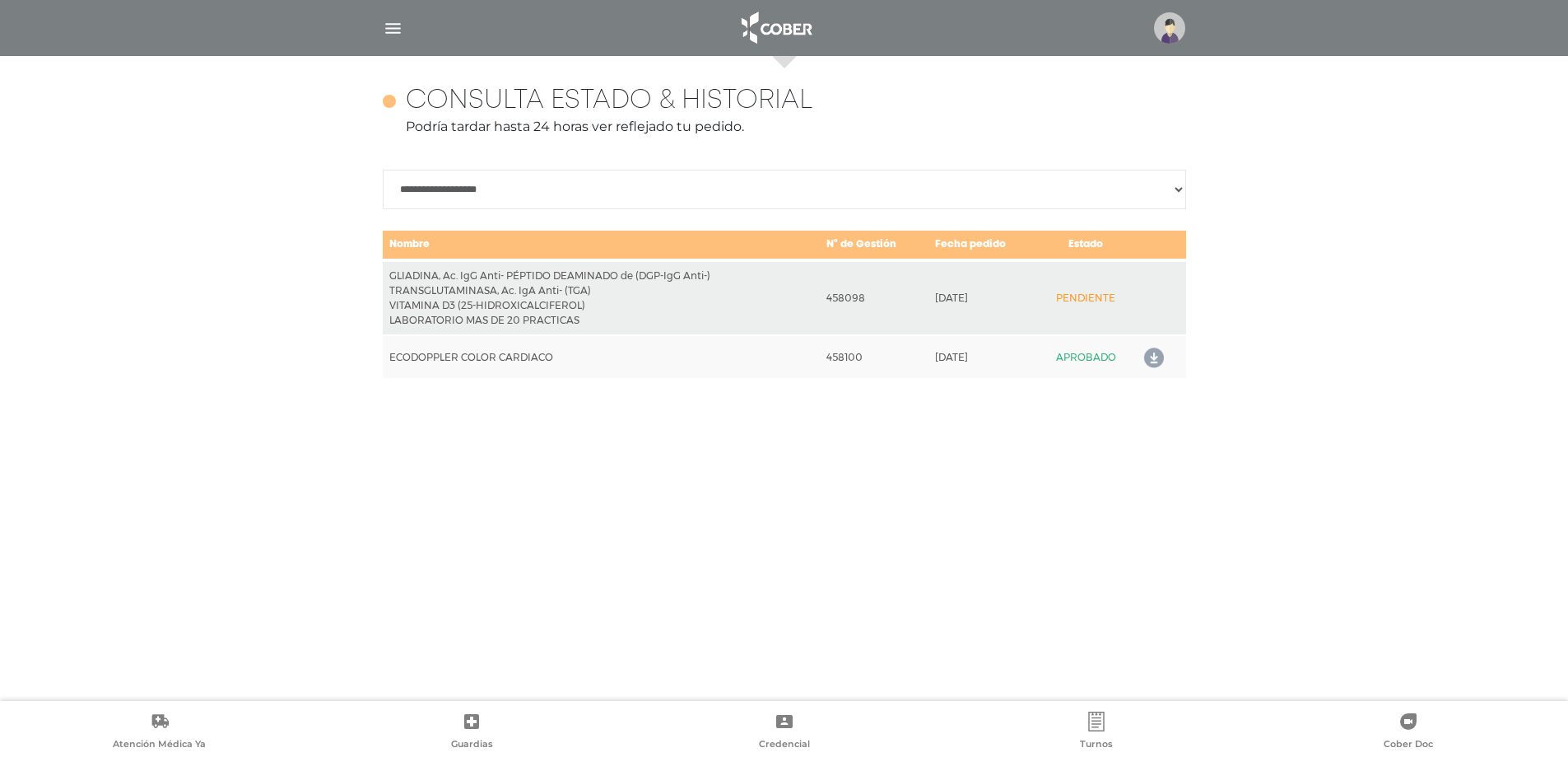
scroll to position [715, 0]
click at [1163, 31] on img at bounding box center [1169, 28] width 31 height 31
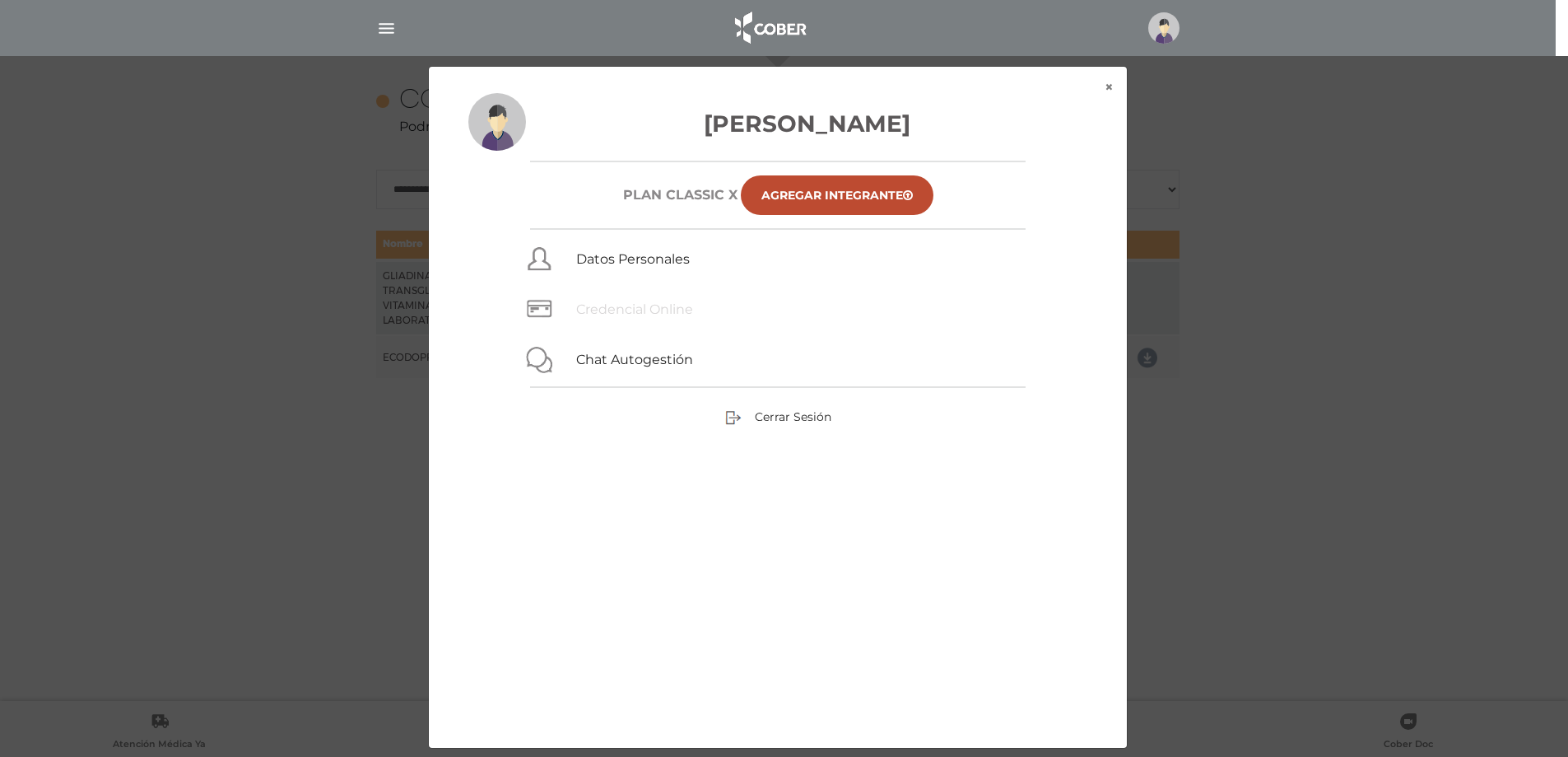
click at [598, 301] on span "Credencial Online" at bounding box center [702, 306] width 254 height 27
click at [612, 310] on link "Credencial Online" at bounding box center [634, 308] width 117 height 16
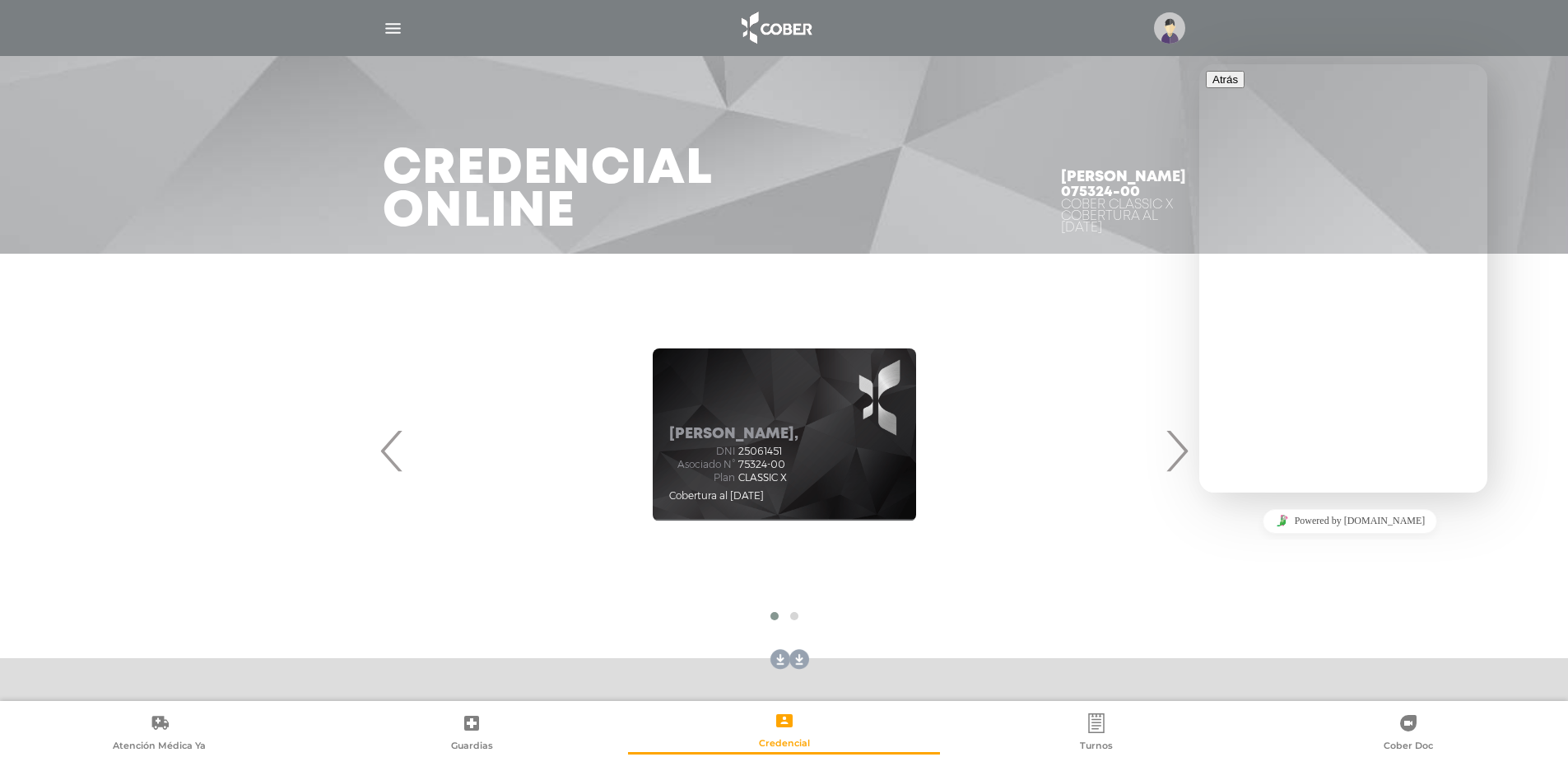
click at [1179, 463] on span "›" at bounding box center [1176, 451] width 32 height 89
click at [391, 464] on span "‹" at bounding box center [392, 451] width 32 height 89
click at [400, 463] on span "‹" at bounding box center [392, 451] width 32 height 89
click at [391, 447] on span "‹" at bounding box center [392, 451] width 32 height 89
click at [1167, 468] on span "›" at bounding box center [1176, 451] width 32 height 89
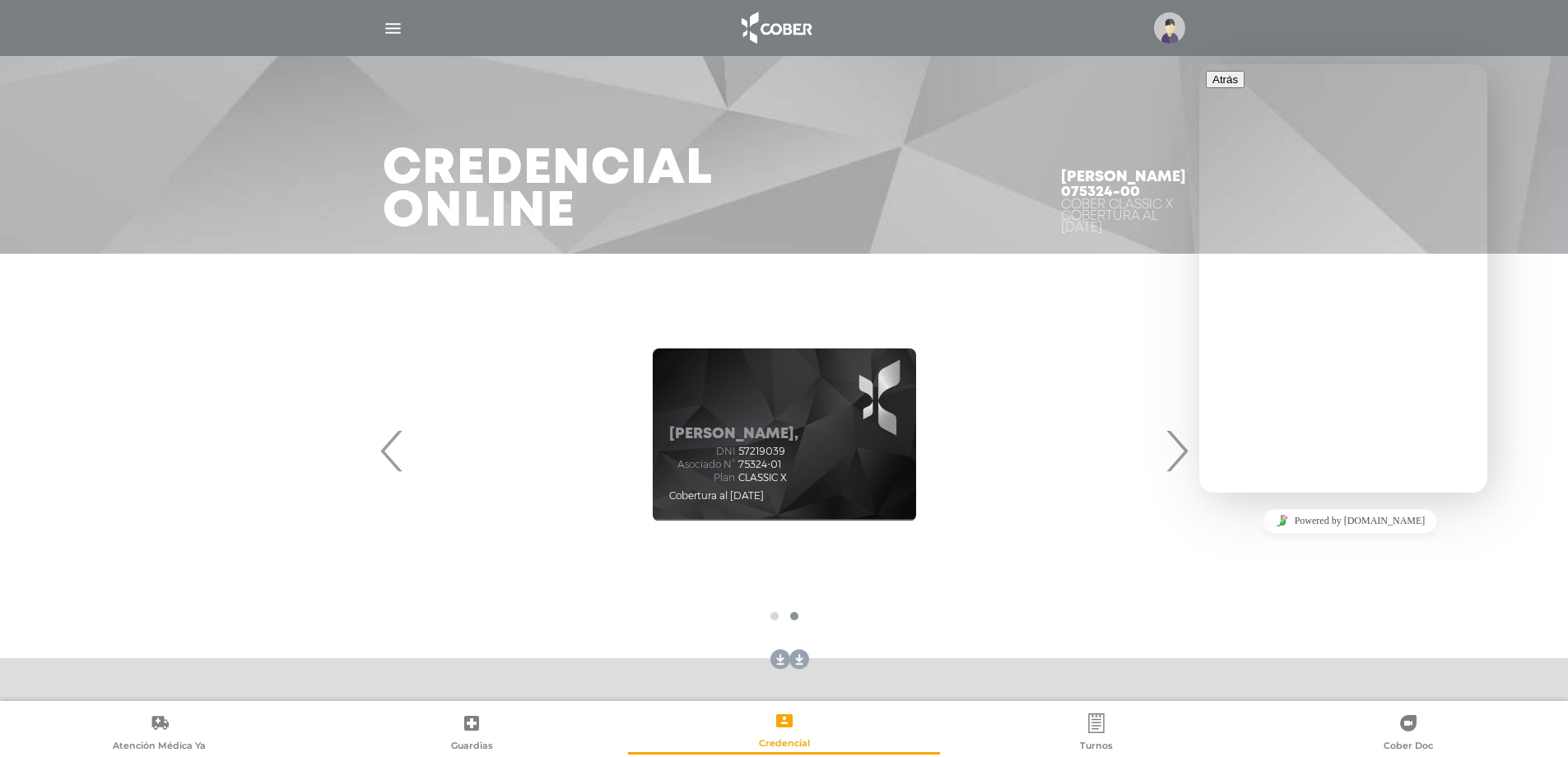
click at [380, 448] on span "‹" at bounding box center [392, 451] width 32 height 89
click at [1186, 449] on span "›" at bounding box center [1176, 451] width 32 height 89
drag, startPoint x: 1472, startPoint y: 522, endPoint x: 1403, endPoint y: 516, distance: 69.3
click at [1473, 522] on div "Powered by [DOMAIN_NAME]" at bounding box center [1350, 521] width 275 height 24
click at [1371, 516] on link "Powered by [DOMAIN_NAME]" at bounding box center [1350, 521] width 175 height 25
